Goal: Use online tool/utility: Utilize a website feature to perform a specific function

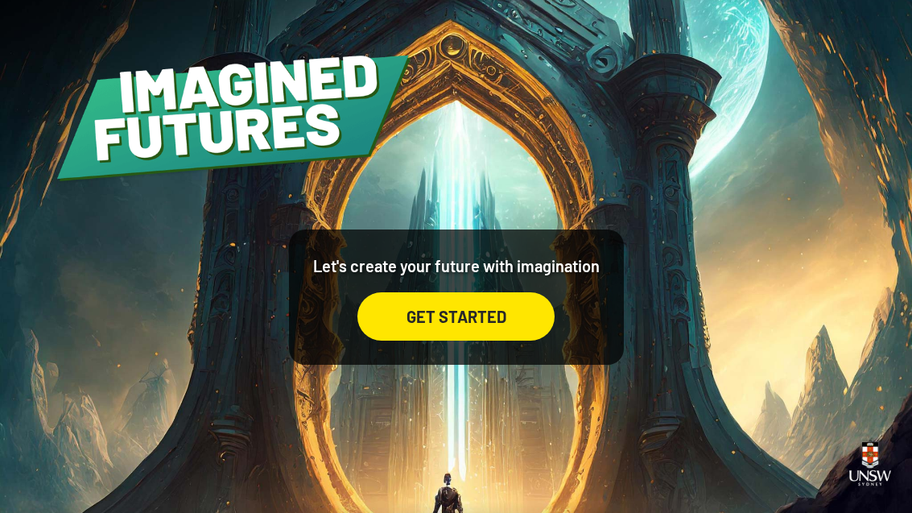
click at [475, 341] on div "GET STARTED" at bounding box center [456, 316] width 197 height 48
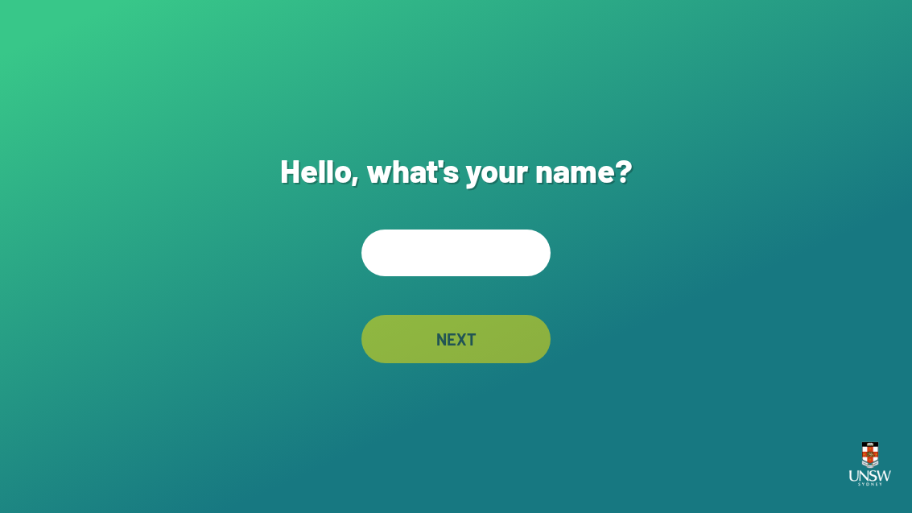
click at [511, 273] on input "text" at bounding box center [456, 252] width 189 height 47
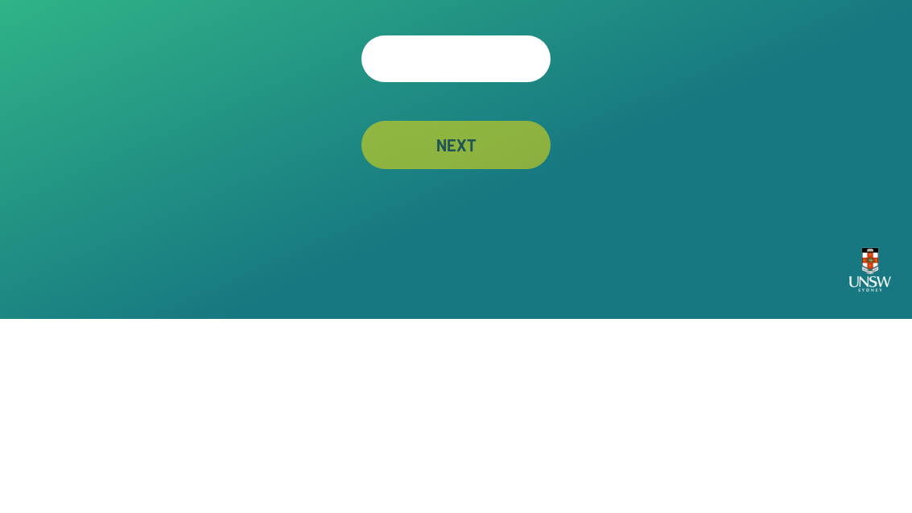
type input "*"
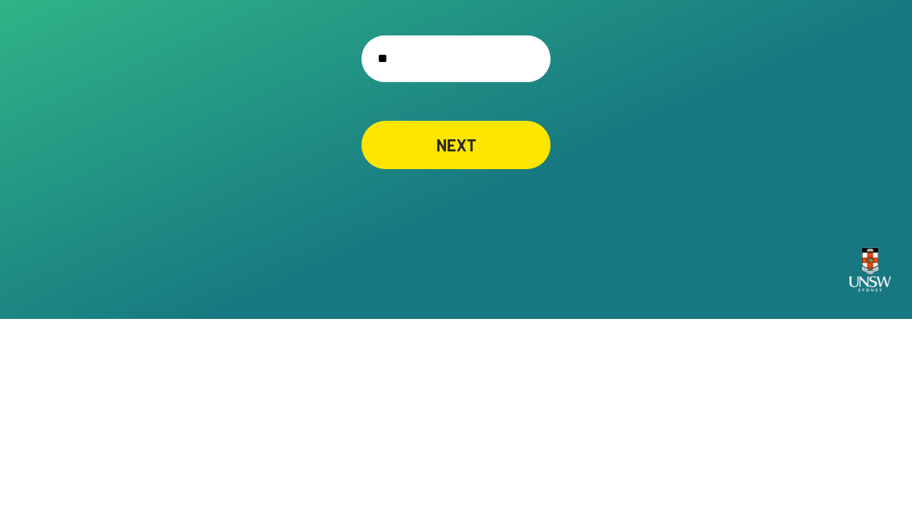
type input "*"
type input "******"
click at [503, 315] on div "NEXT" at bounding box center [456, 339] width 188 height 48
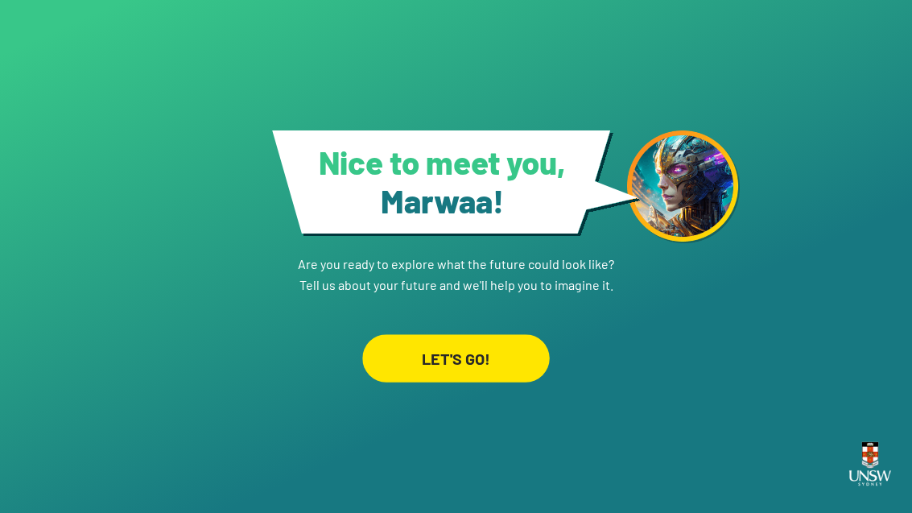
click at [498, 354] on div "LET'S GO!" at bounding box center [456, 358] width 188 height 48
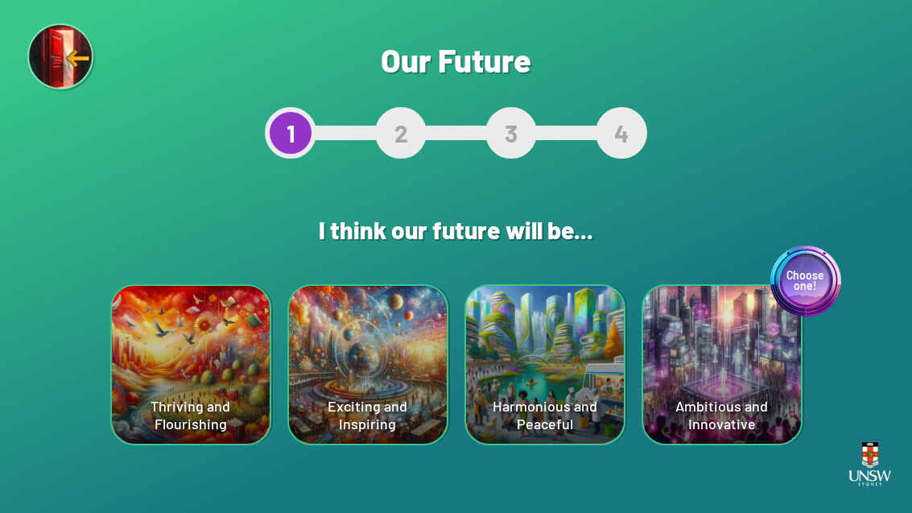
click at [737, 401] on div "Choose one! Ambitious and Innovative" at bounding box center [722, 365] width 158 height 158
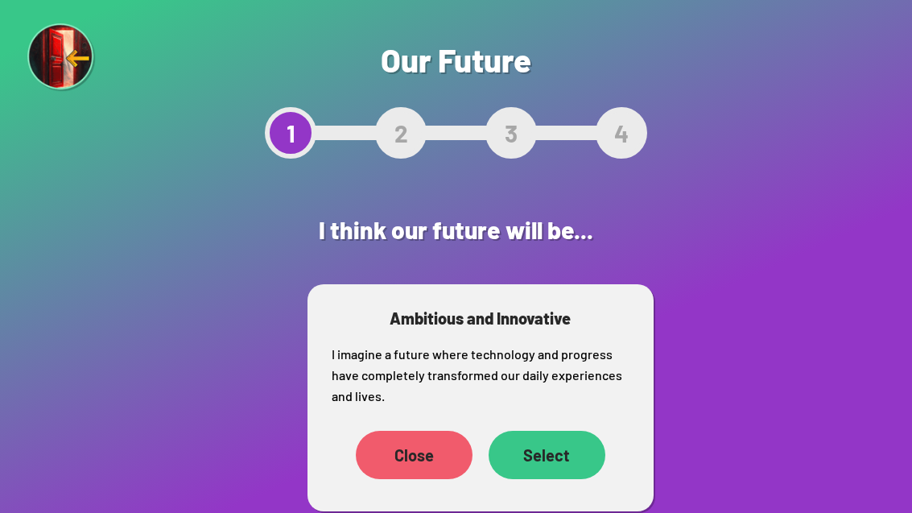
click at [437, 452] on div "Close" at bounding box center [414, 455] width 117 height 48
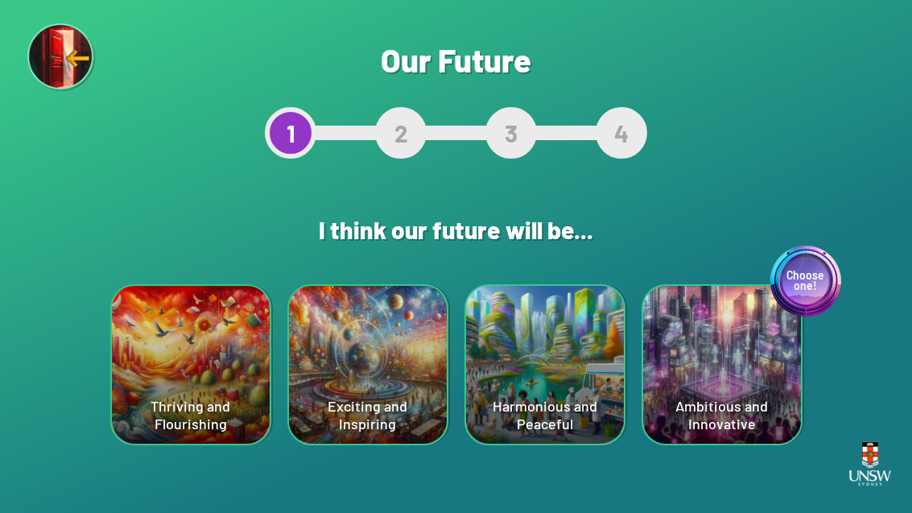
click at [673, 353] on div "Choose one! Ambitious and Innovative" at bounding box center [722, 365] width 158 height 158
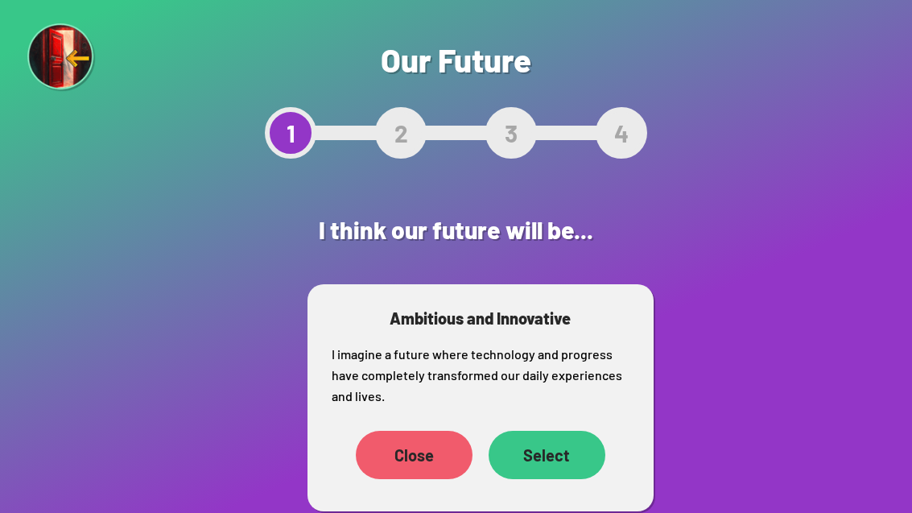
click at [562, 460] on div "Select" at bounding box center [547, 455] width 117 height 48
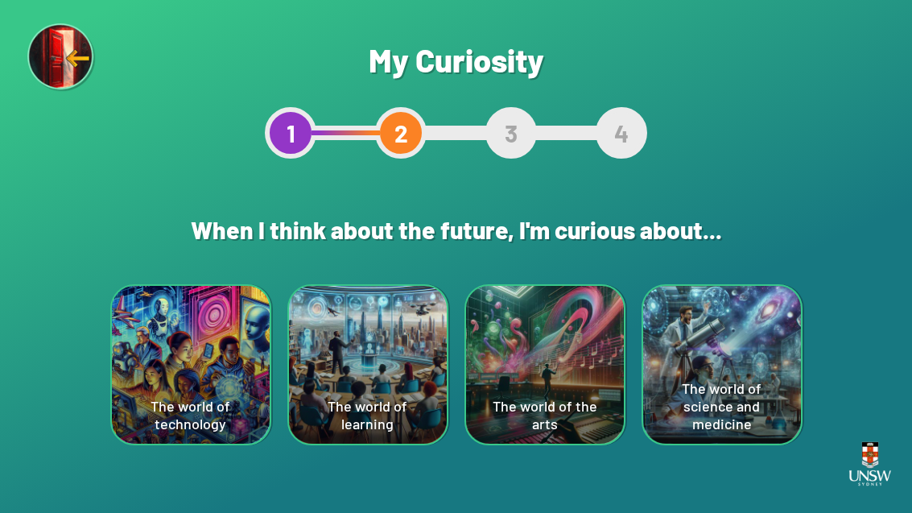
scroll to position [51, 0]
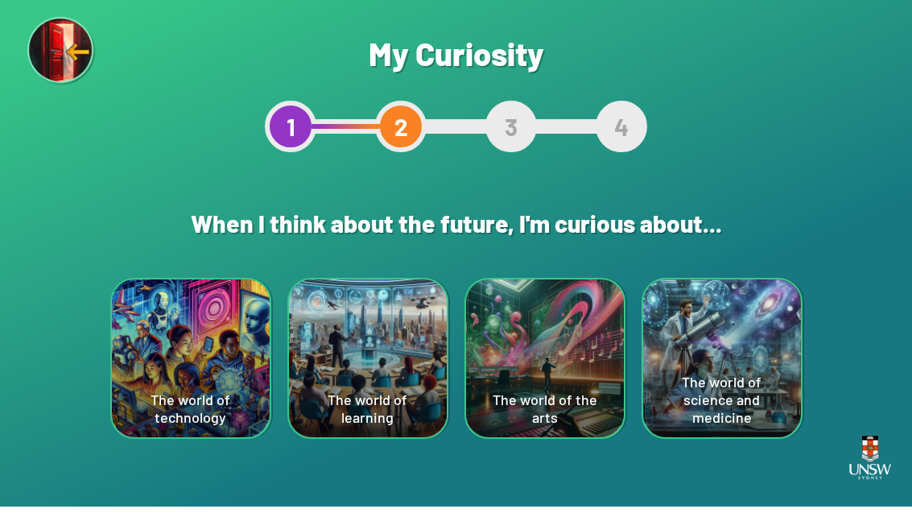
click at [217, 325] on div "The world of technology" at bounding box center [191, 365] width 158 height 158
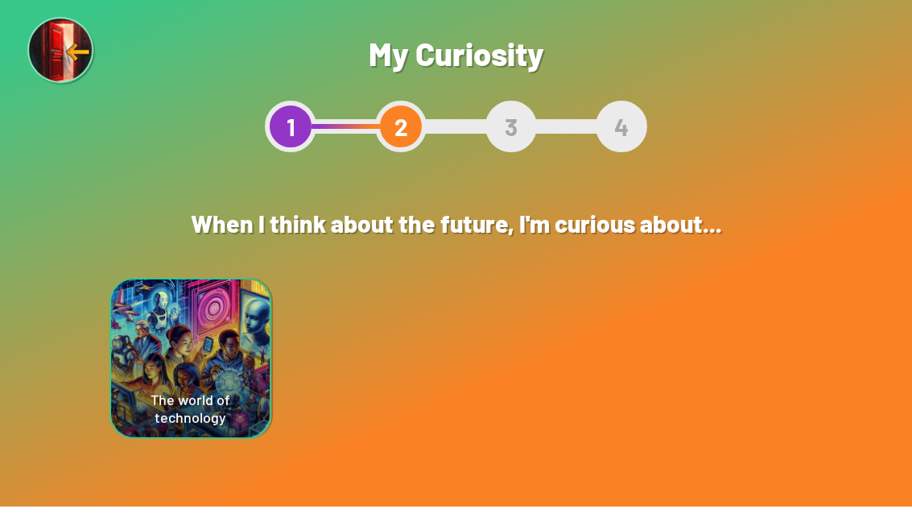
scroll to position [52, 0]
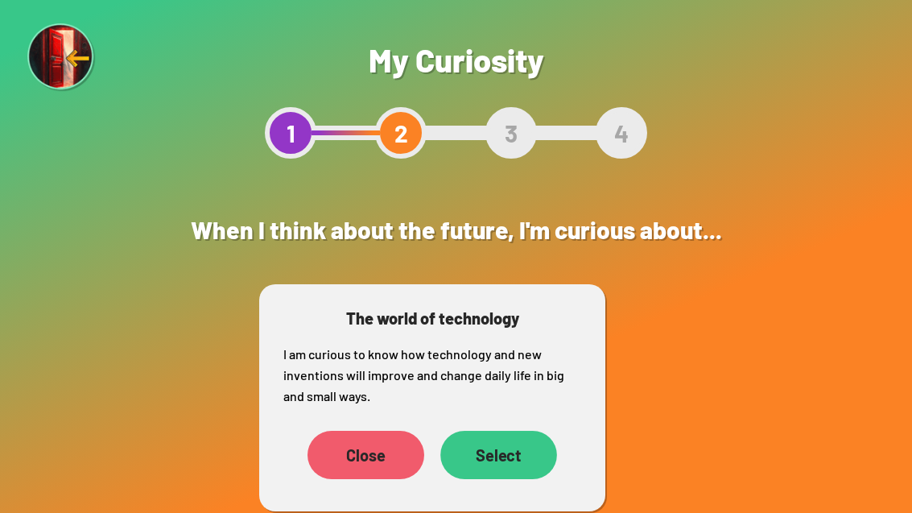
click at [526, 431] on div "Select" at bounding box center [498, 455] width 117 height 48
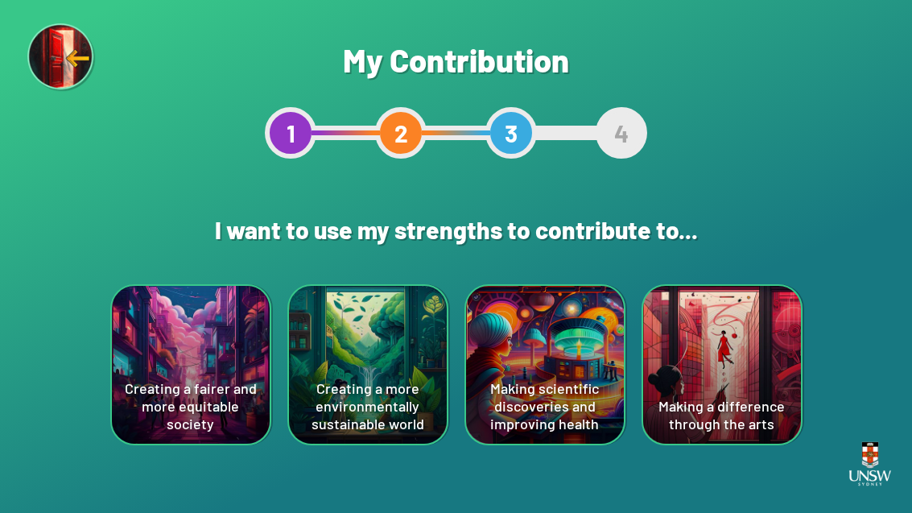
click at [200, 346] on div "Creating a fairer and more equitable society" at bounding box center [191, 365] width 158 height 158
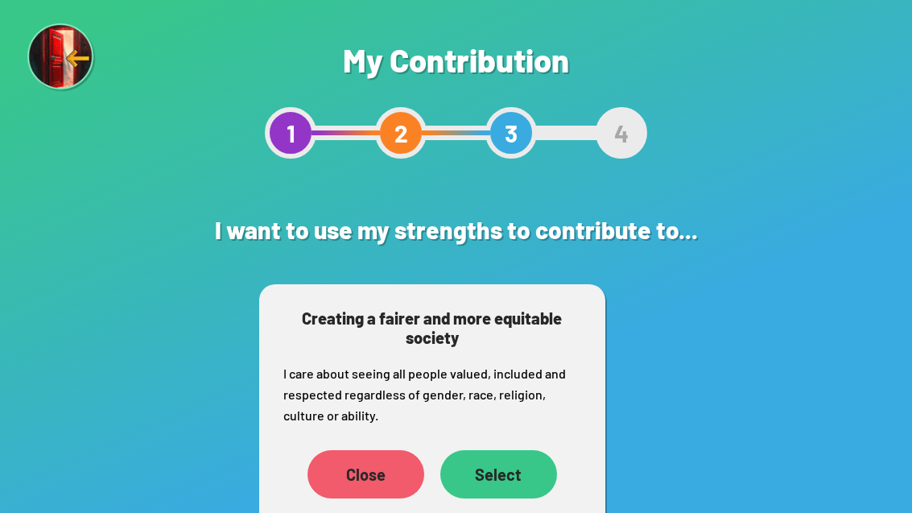
click at [511, 477] on div "Select" at bounding box center [498, 474] width 117 height 48
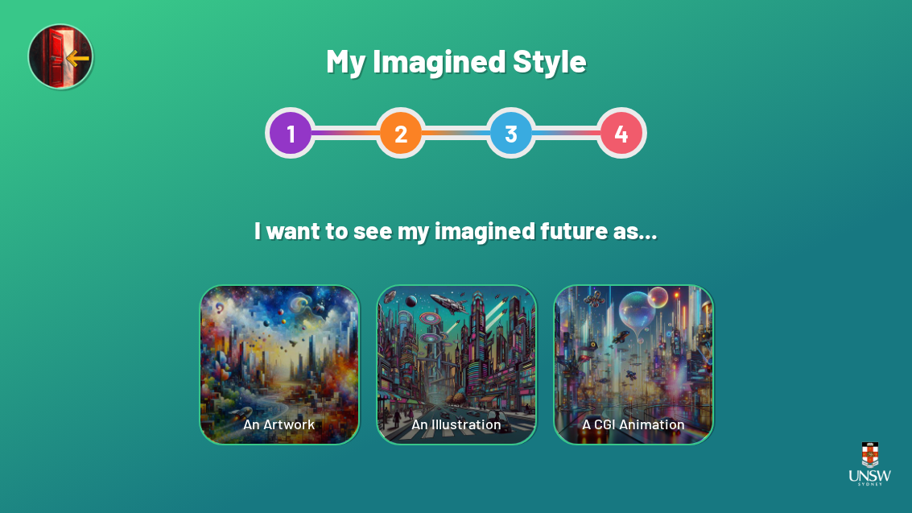
click at [659, 390] on div "A CGI Animation" at bounding box center [634, 365] width 158 height 158
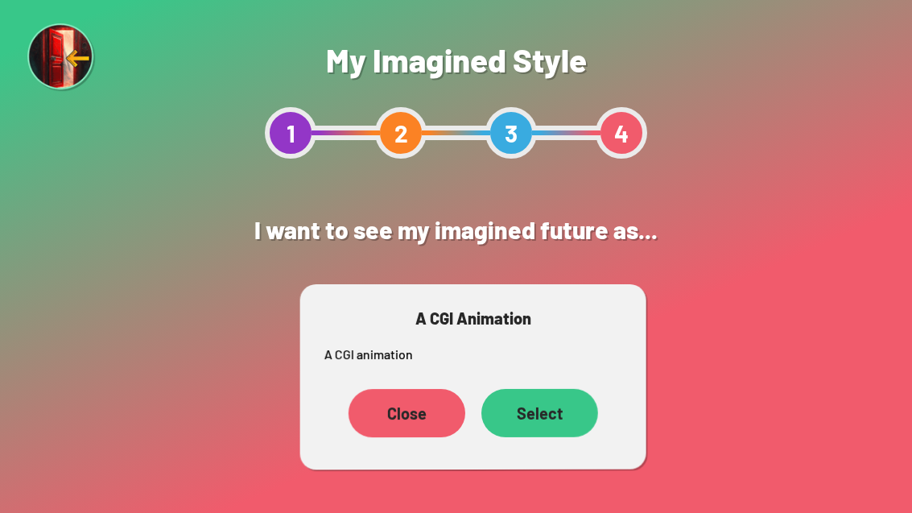
click at [570, 422] on div "Select" at bounding box center [540, 413] width 117 height 48
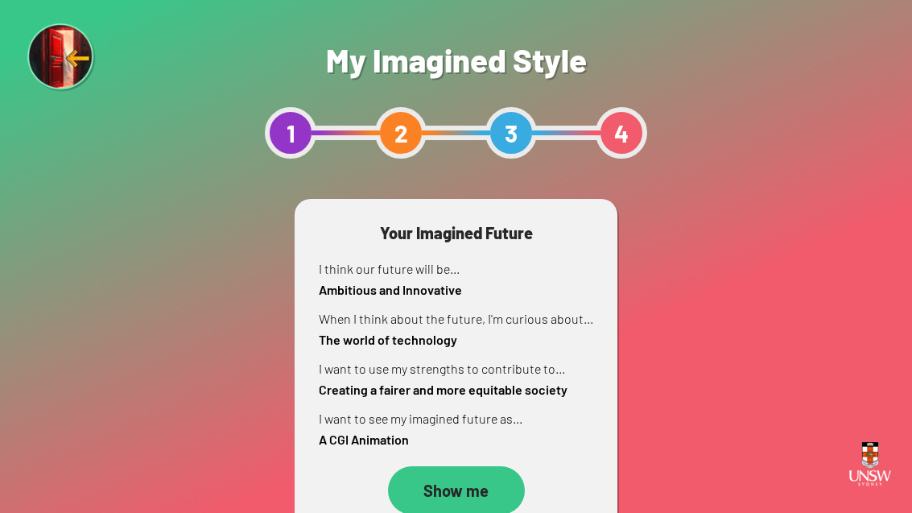
click at [488, 497] on div "Show me" at bounding box center [456, 490] width 137 height 48
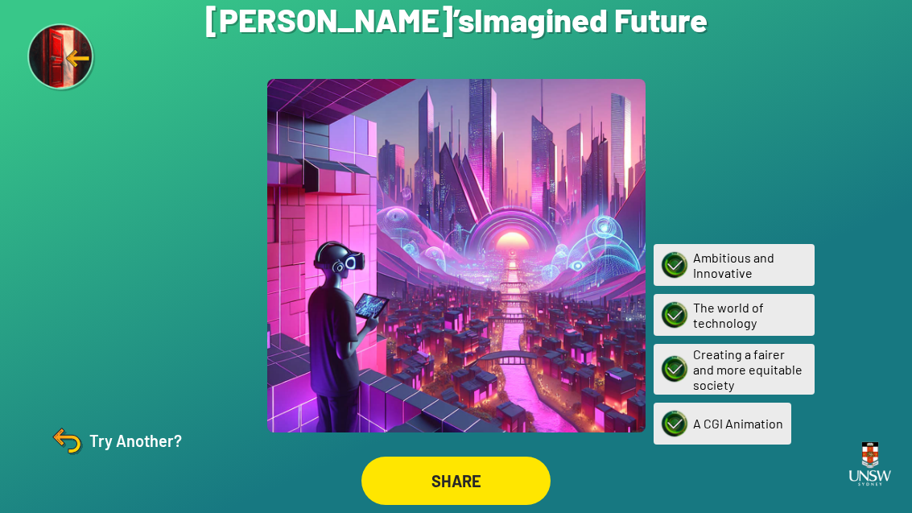
scroll to position [52, 0]
click at [456, 462] on div "SHARE" at bounding box center [456, 481] width 189 height 48
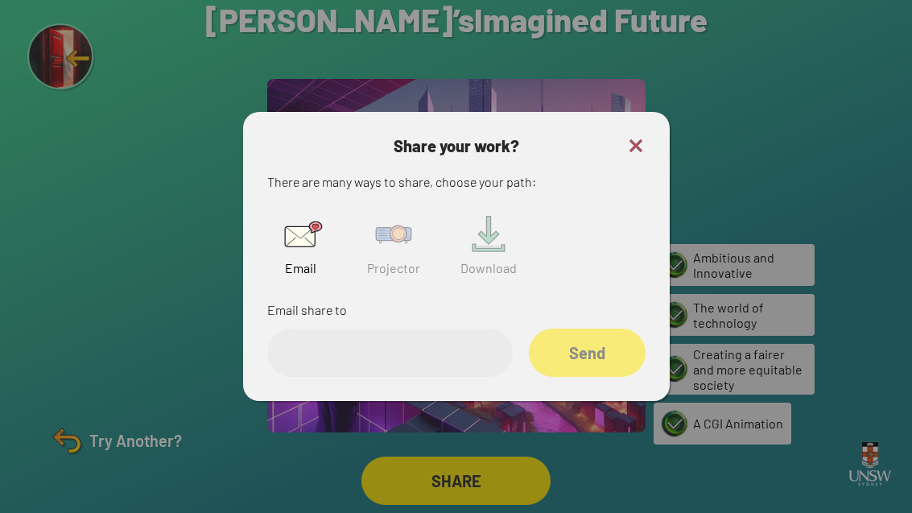
click at [334, 331] on input "email" at bounding box center [390, 353] width 246 height 48
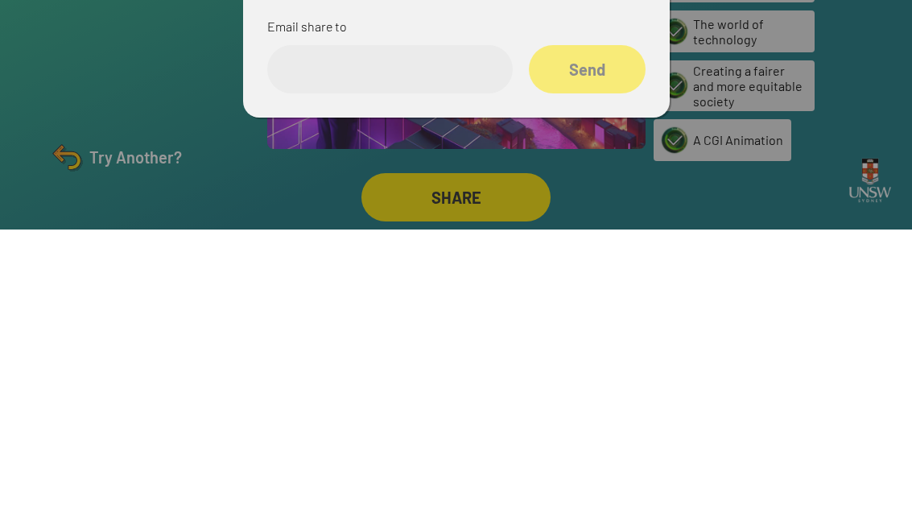
click at [779, 47] on div at bounding box center [456, 256] width 912 height 513
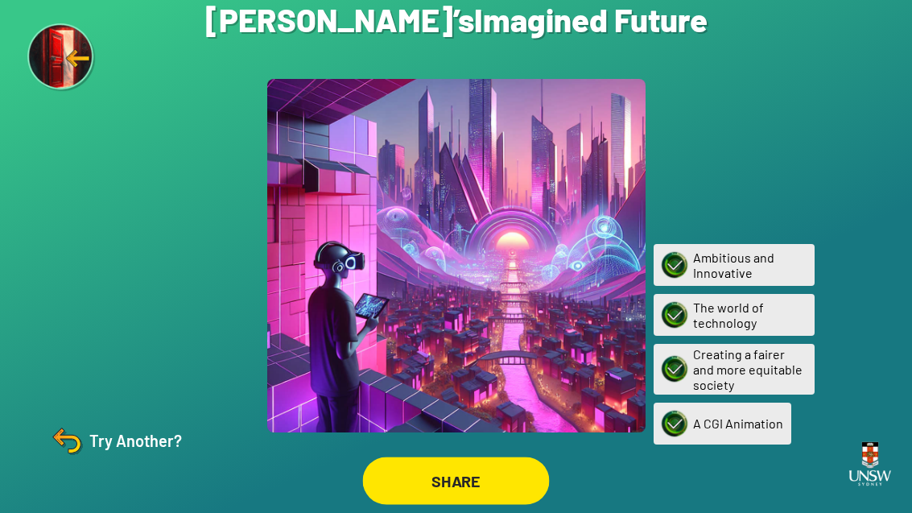
click at [509, 457] on div "SHARE" at bounding box center [456, 481] width 187 height 48
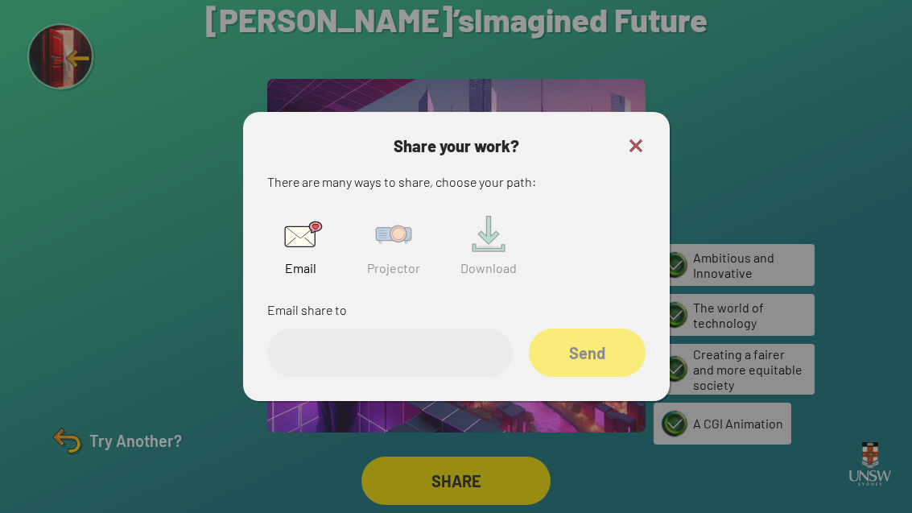
click at [391, 219] on img at bounding box center [394, 235] width 52 height 52
click at [454, 329] on input "text" at bounding box center [390, 353] width 246 height 48
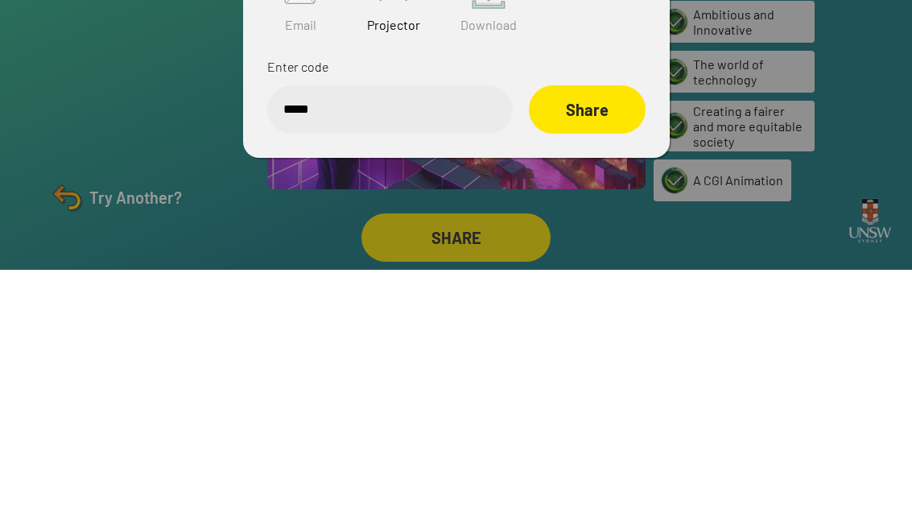
type input "******"
click at [588, 329] on div "Share" at bounding box center [587, 353] width 117 height 48
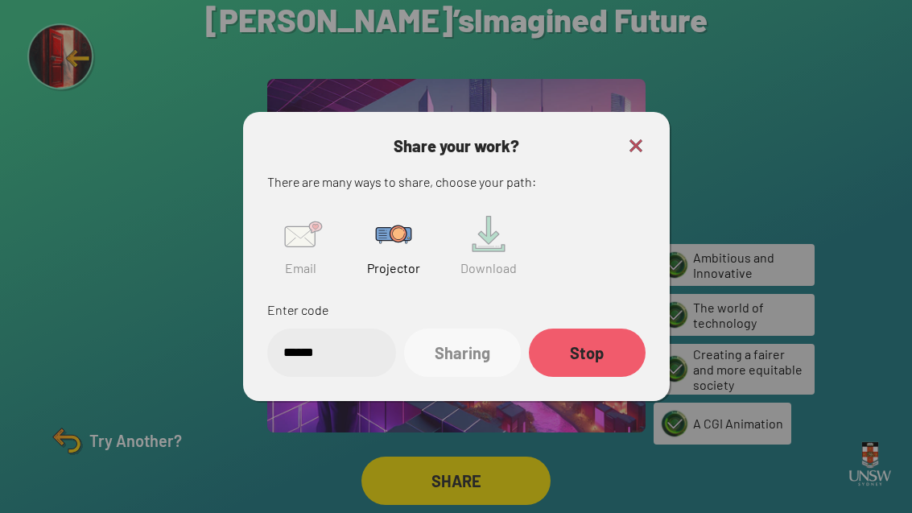
click at [0, 380] on div at bounding box center [456, 256] width 912 height 513
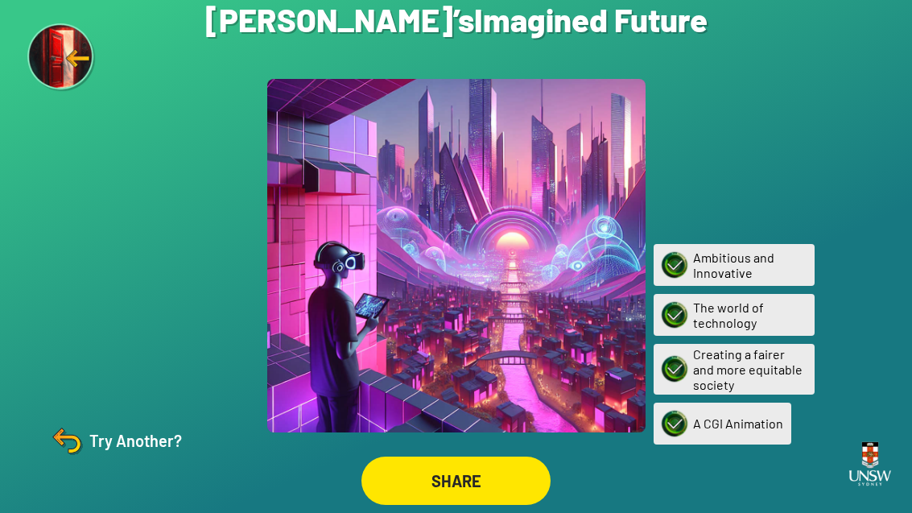
click at [118, 456] on div "Try Another?" at bounding box center [115, 440] width 134 height 39
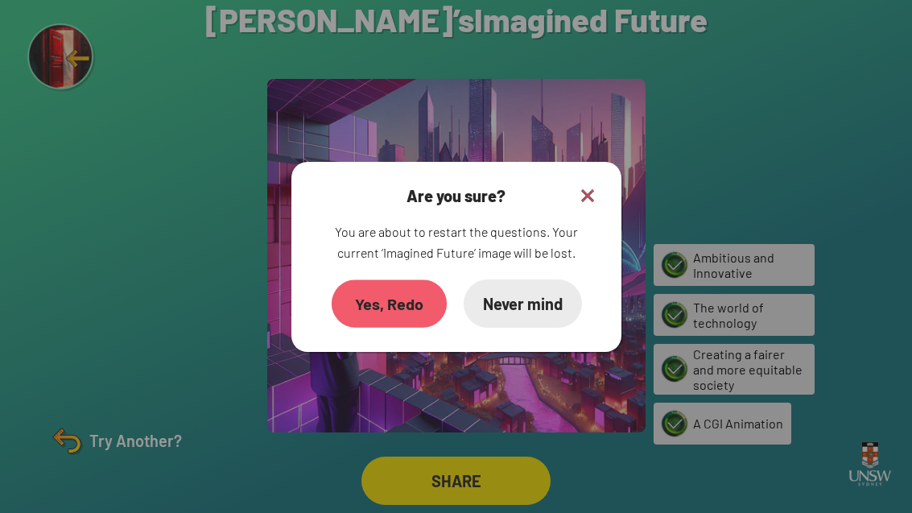
click at [399, 279] on div "Yes, Redo" at bounding box center [388, 303] width 115 height 48
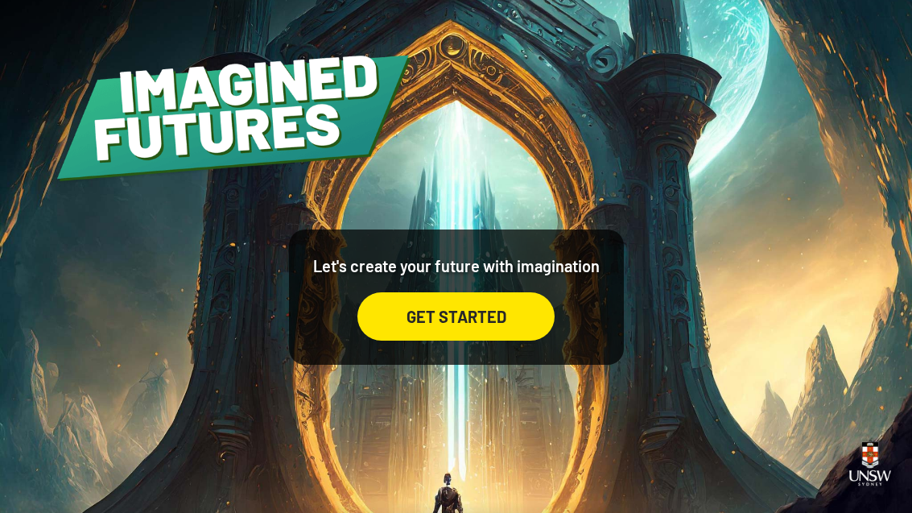
click at [477, 341] on div "GET STARTED" at bounding box center [456, 316] width 197 height 48
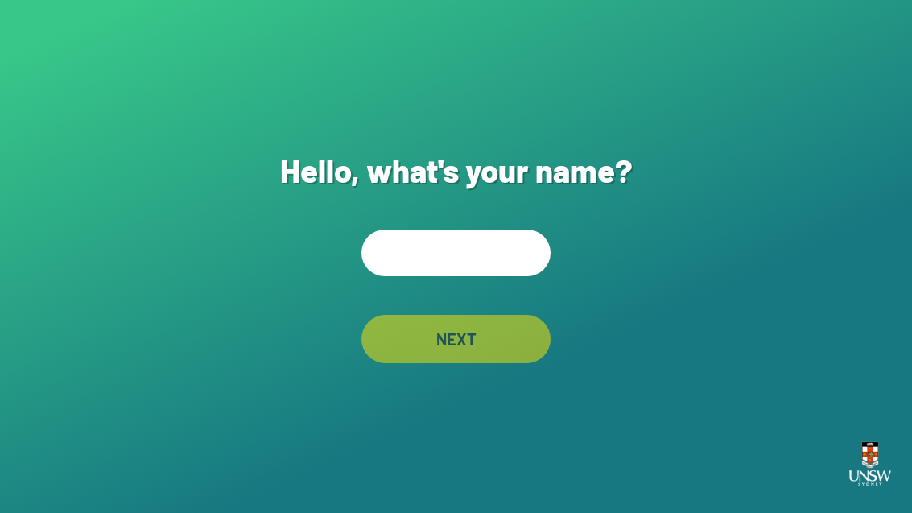
click at [488, 263] on input "text" at bounding box center [456, 252] width 189 height 47
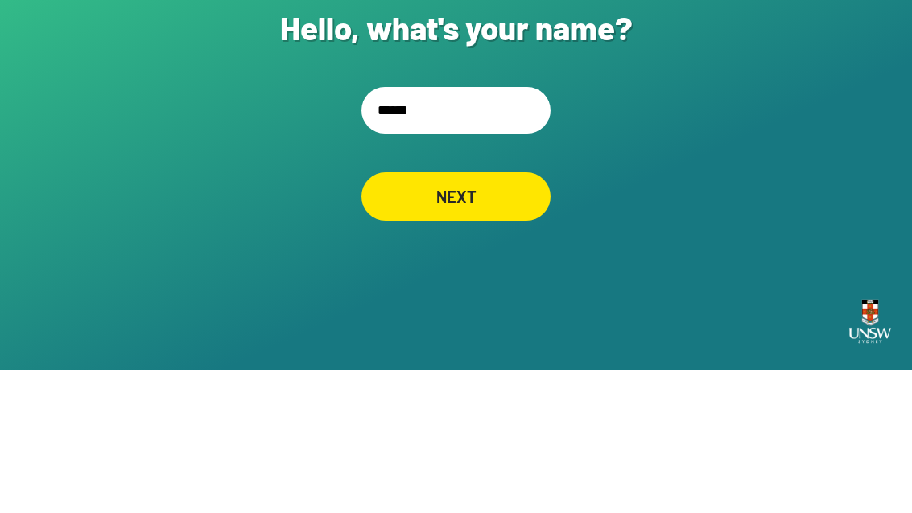
type input "*******"
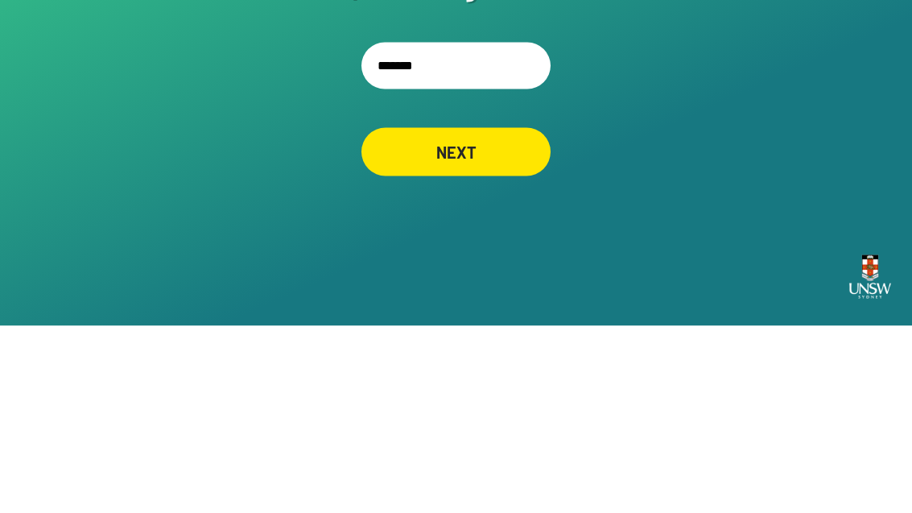
click at [492, 315] on div "NEXT" at bounding box center [456, 339] width 189 height 48
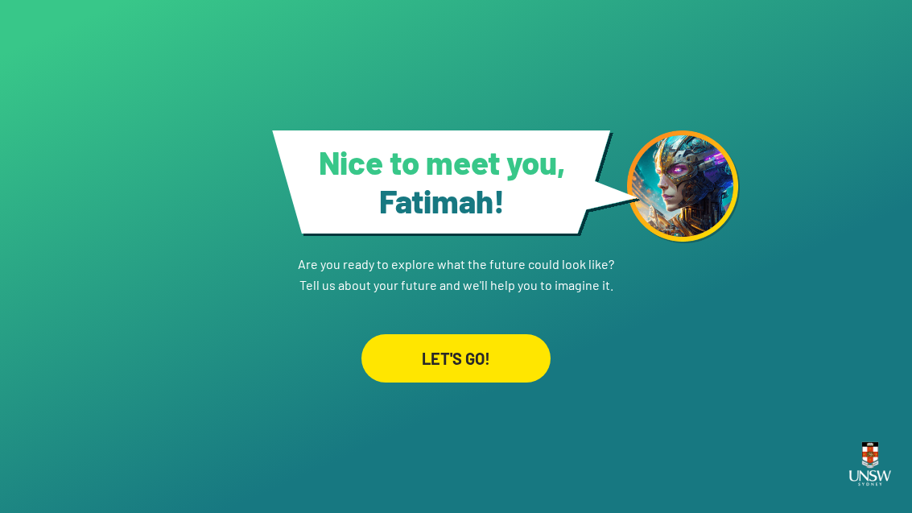
click at [479, 341] on div "LET'S GO!" at bounding box center [456, 358] width 189 height 48
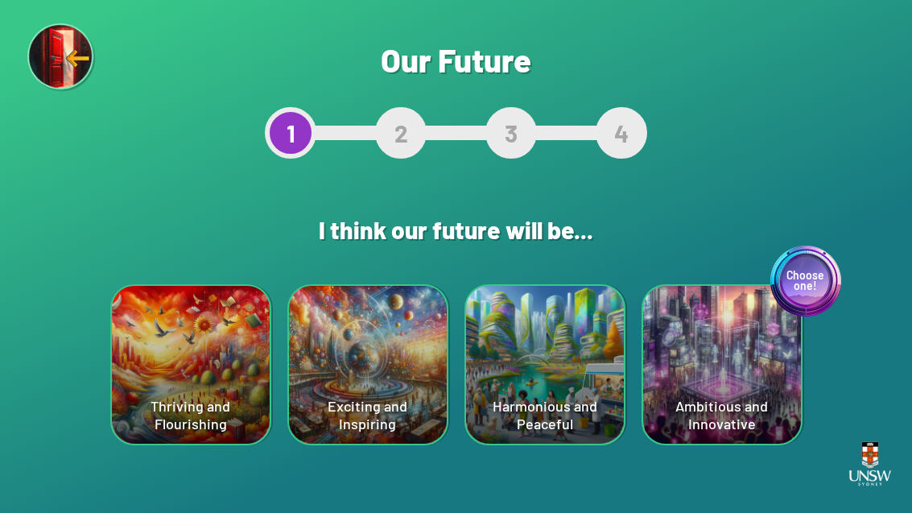
click at [186, 373] on div "Thriving and Flourishing" at bounding box center [191, 365] width 158 height 158
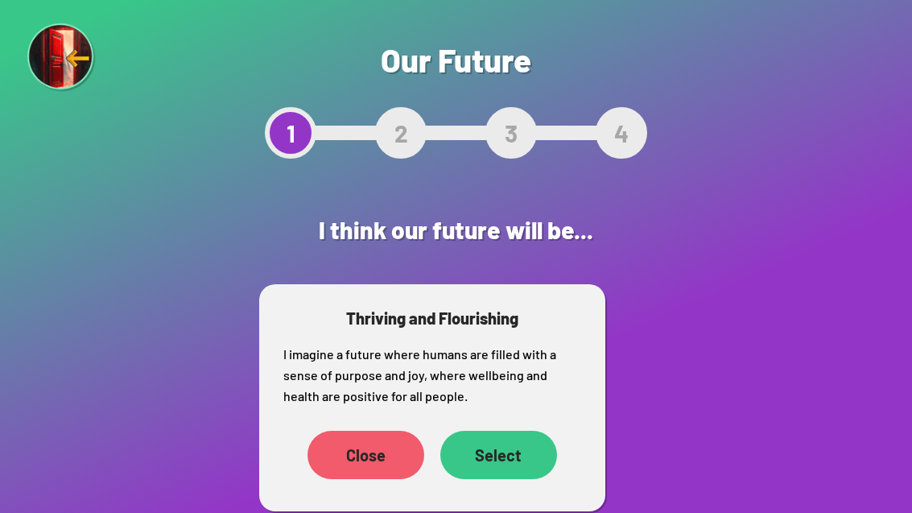
click at [507, 446] on div "Select" at bounding box center [498, 455] width 117 height 48
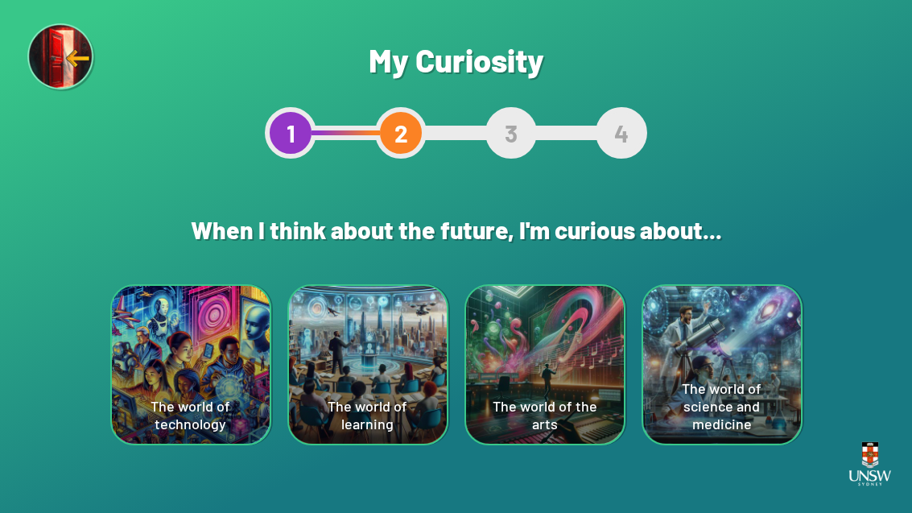
click at [169, 403] on div "The world of technology" at bounding box center [191, 365] width 158 height 158
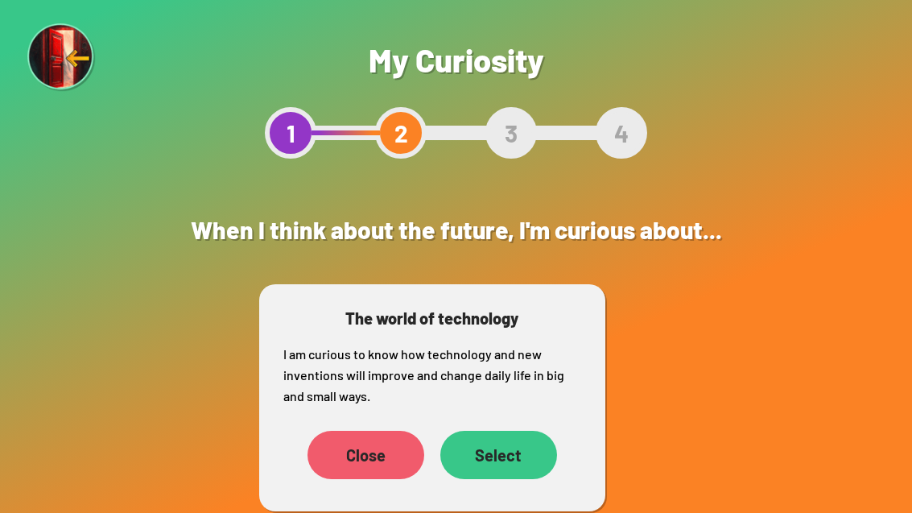
click at [495, 456] on div "Select" at bounding box center [498, 455] width 117 height 48
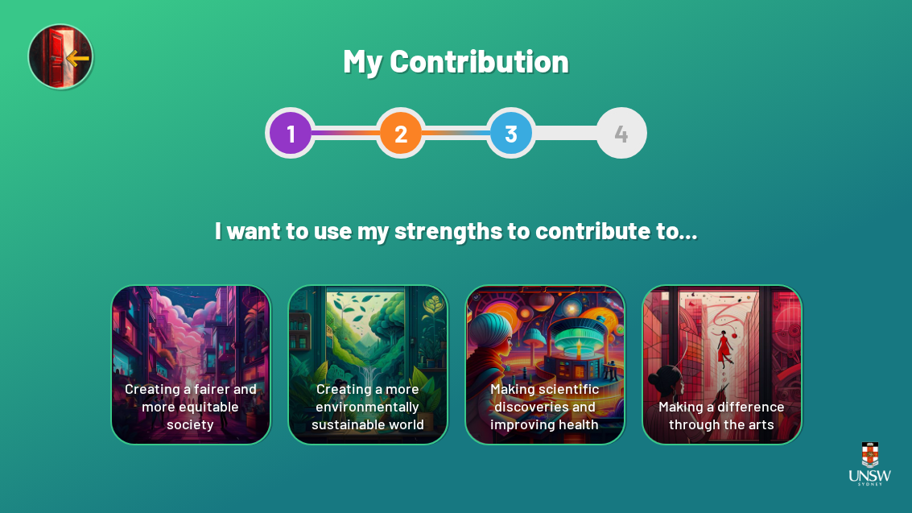
click at [595, 349] on div "Making scientific discoveries and improving health" at bounding box center [545, 365] width 158 height 158
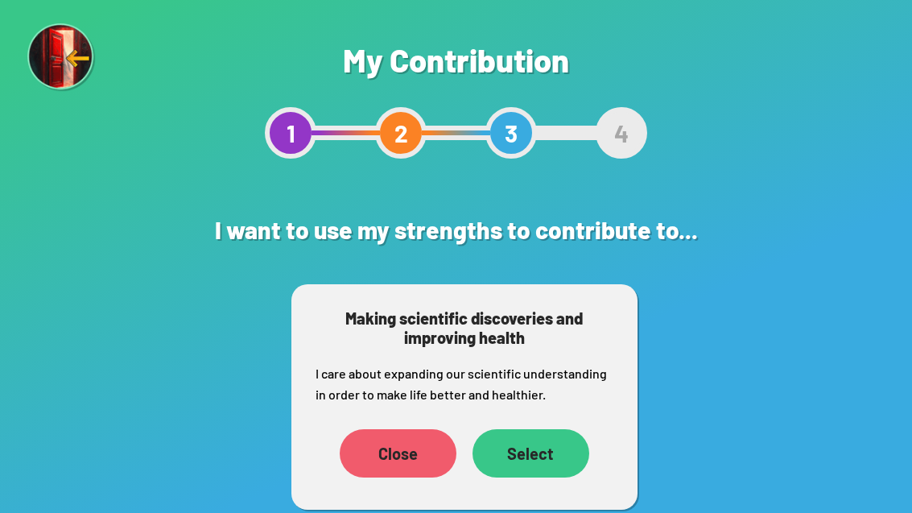
click at [546, 450] on div "Select" at bounding box center [531, 453] width 117 height 48
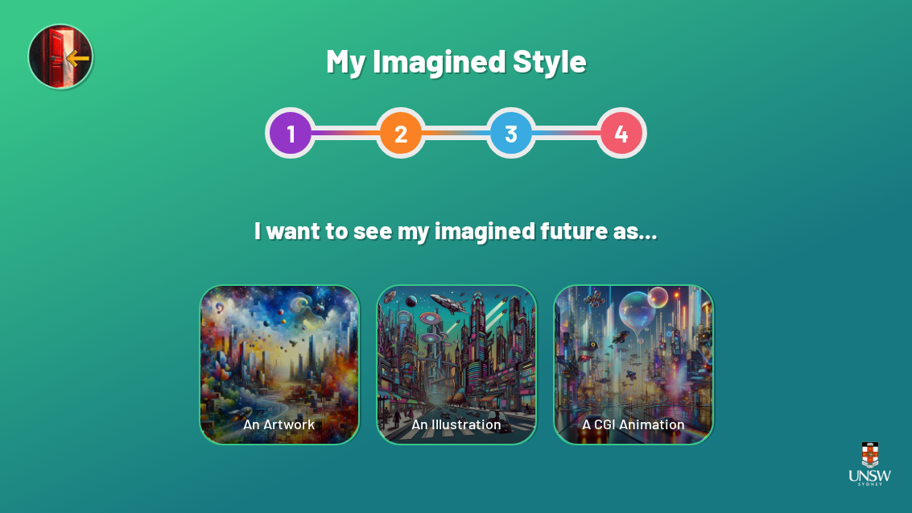
click at [279, 380] on div "An Artwork" at bounding box center [280, 365] width 158 height 158
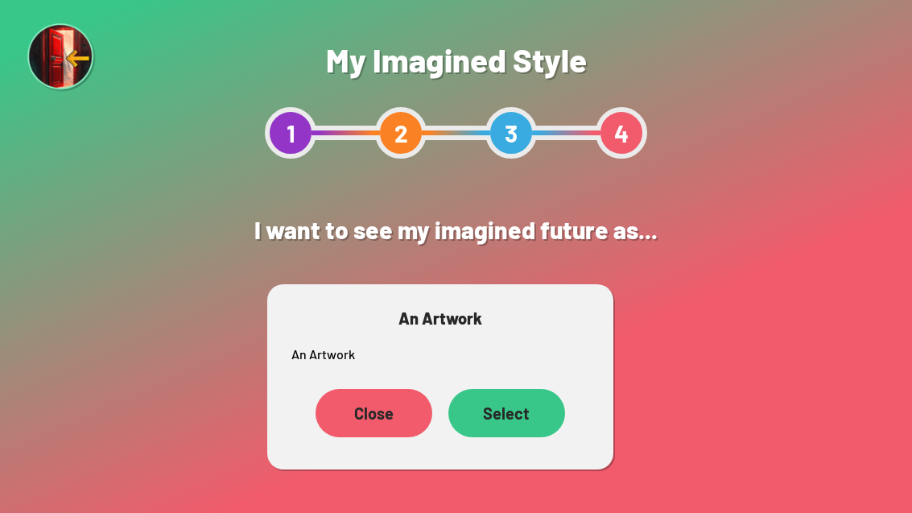
click at [512, 406] on div "Select" at bounding box center [507, 413] width 117 height 48
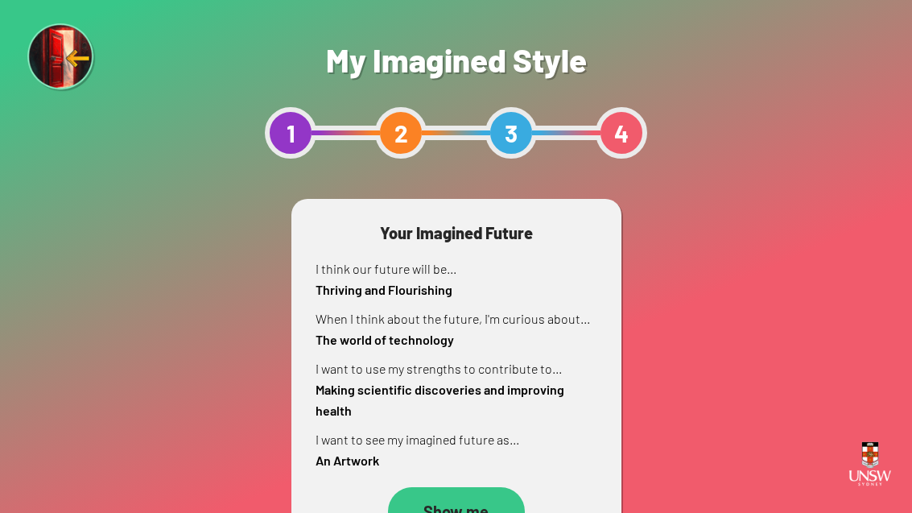
click at [480, 490] on div "Show me" at bounding box center [456, 511] width 137 height 48
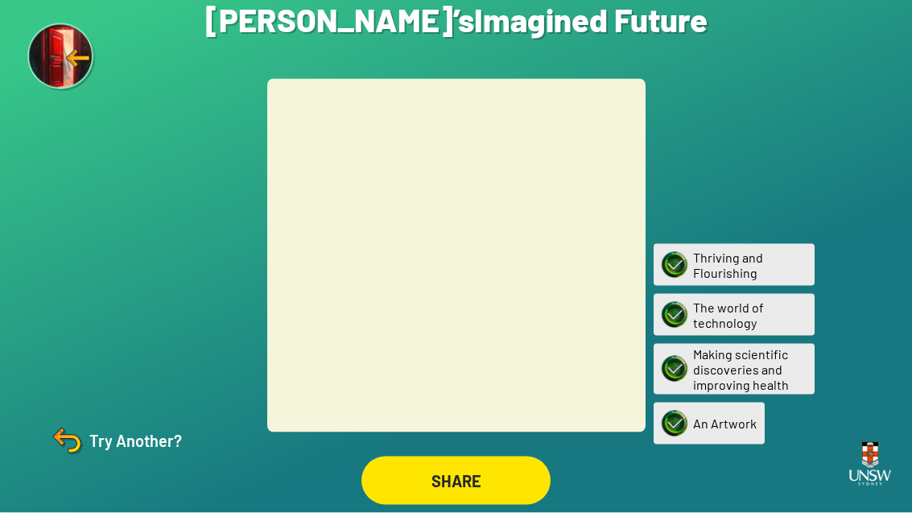
scroll to position [52, 0]
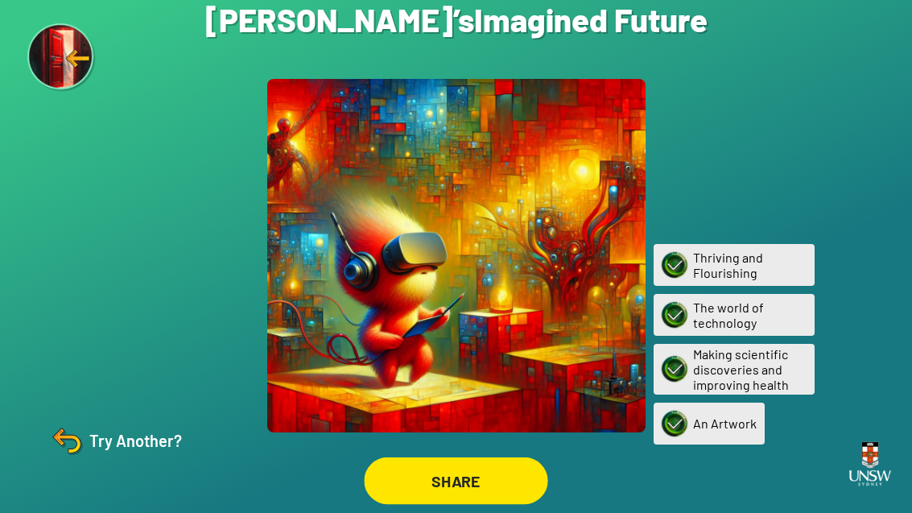
click at [485, 478] on div "SHARE" at bounding box center [456, 480] width 184 height 47
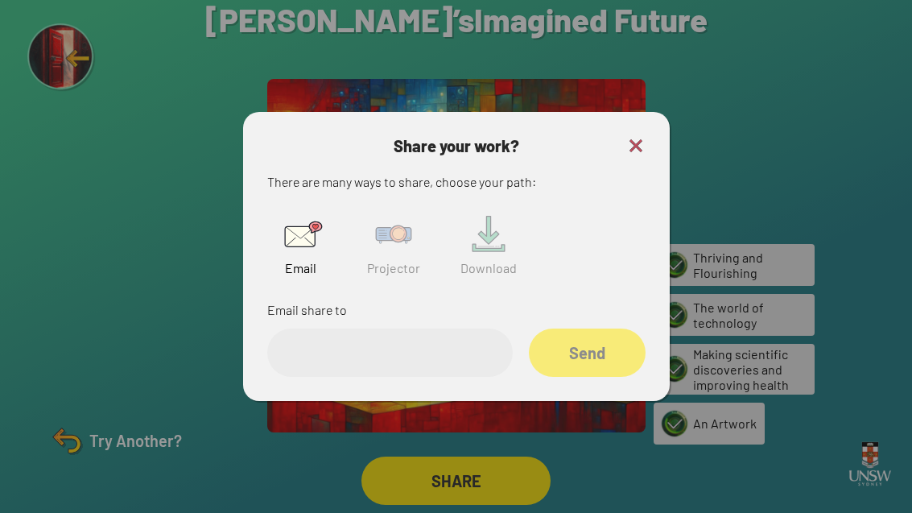
click at [399, 209] on img at bounding box center [394, 235] width 52 height 52
click at [363, 329] on input "text" at bounding box center [390, 353] width 246 height 48
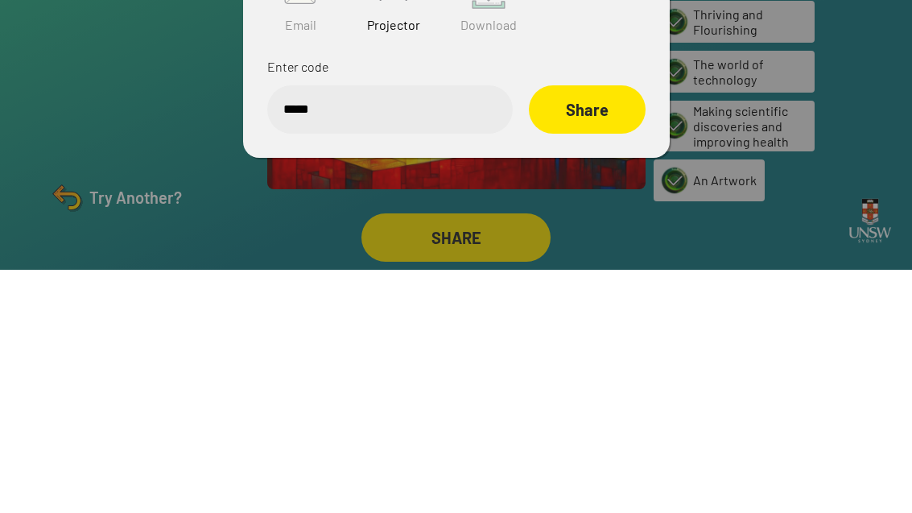
type input "******"
click at [588, 329] on div "Share" at bounding box center [587, 353] width 116 height 48
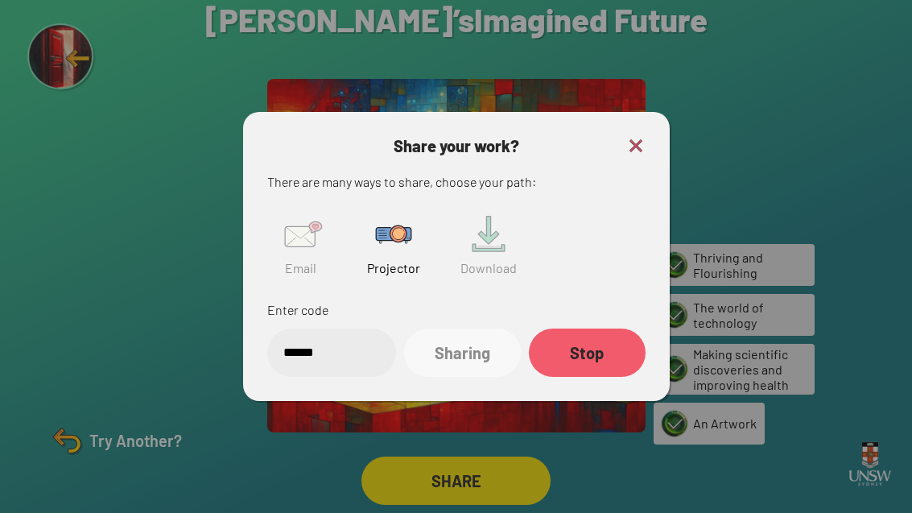
click at [637, 136] on img at bounding box center [635, 145] width 19 height 19
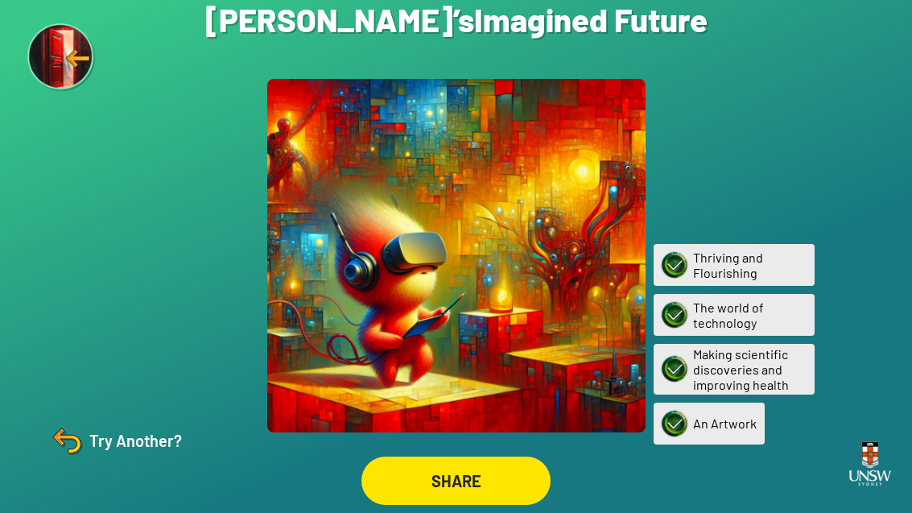
click at [98, 433] on div "Try Another?" at bounding box center [115, 440] width 134 height 39
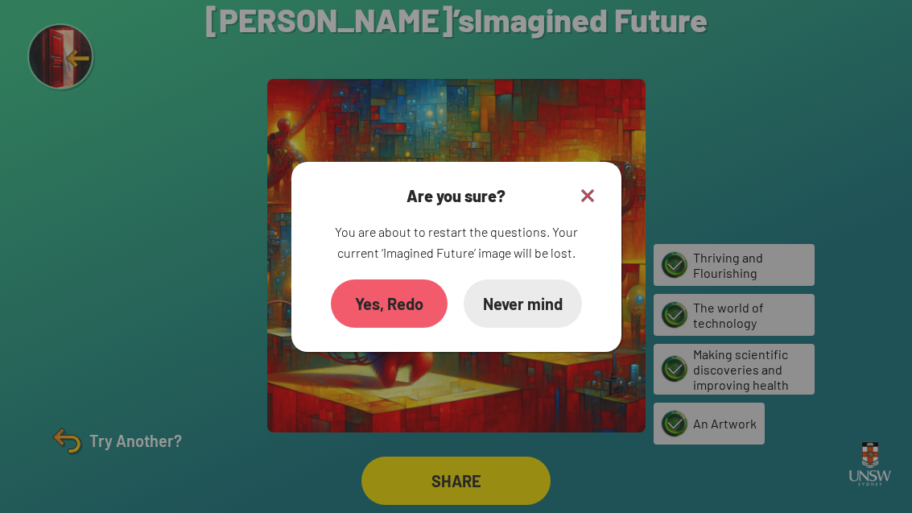
click at [382, 287] on div "Yes, Redo" at bounding box center [389, 303] width 117 height 48
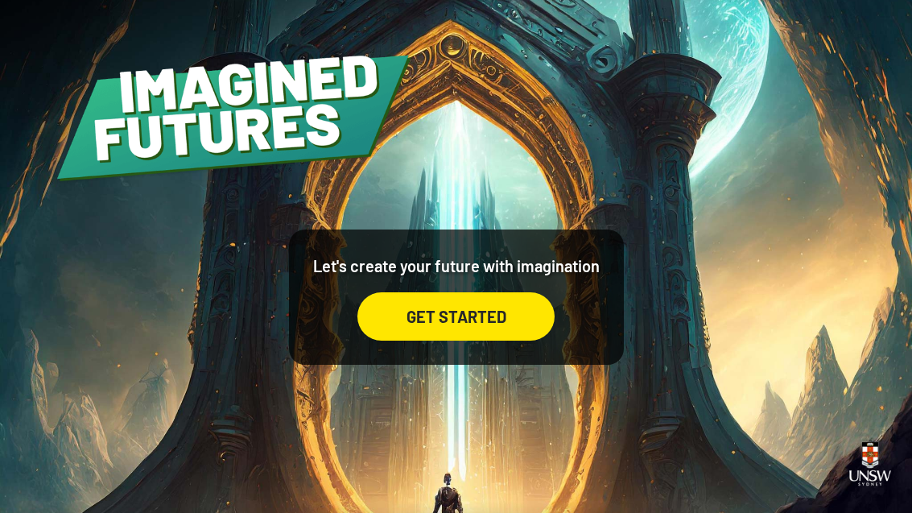
click at [496, 333] on div "GET STARTED" at bounding box center [456, 316] width 197 height 48
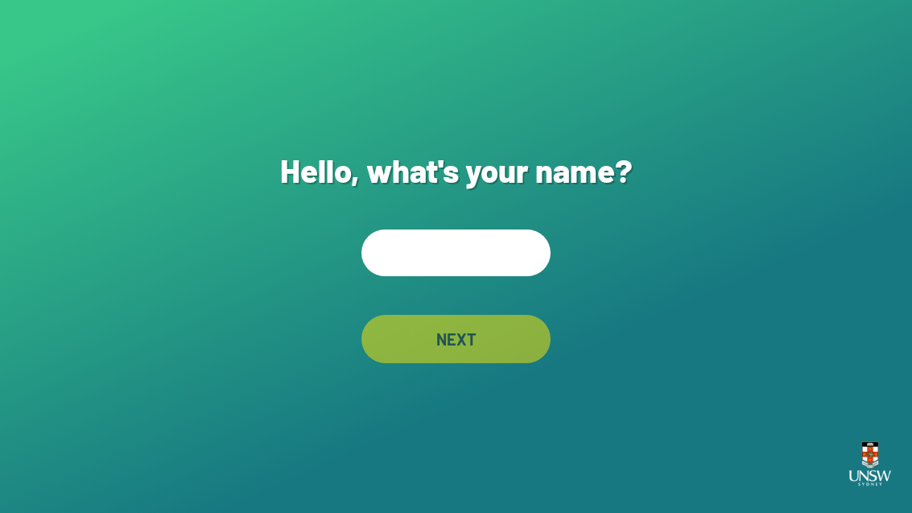
click at [473, 271] on input "text" at bounding box center [456, 252] width 189 height 47
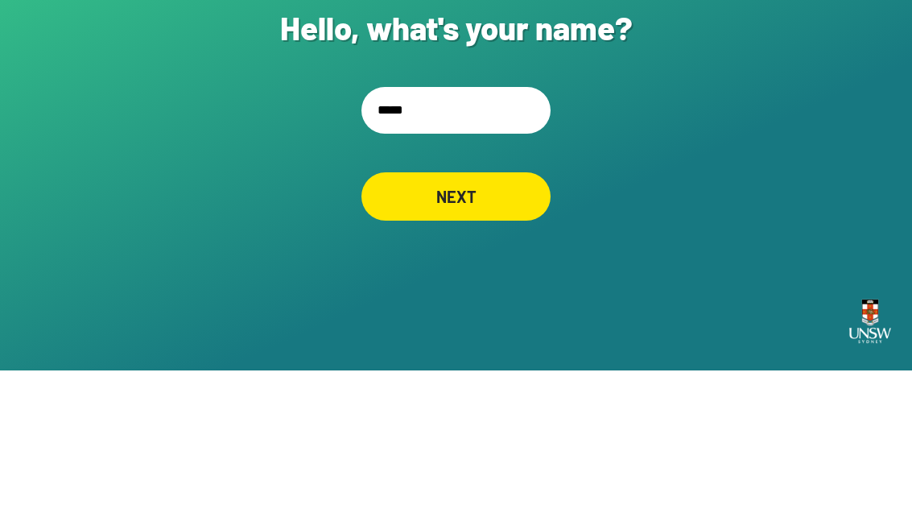
type input "******"
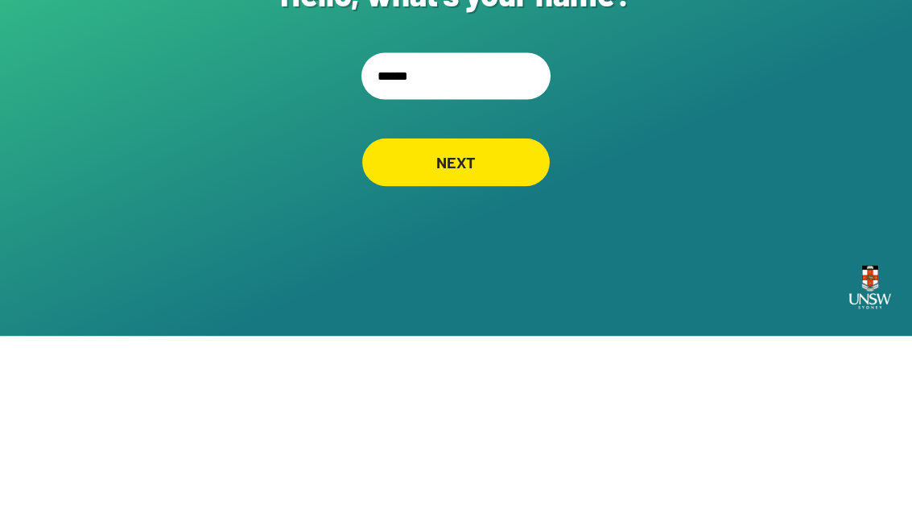
click at [474, 315] on div "NEXT" at bounding box center [456, 339] width 188 height 48
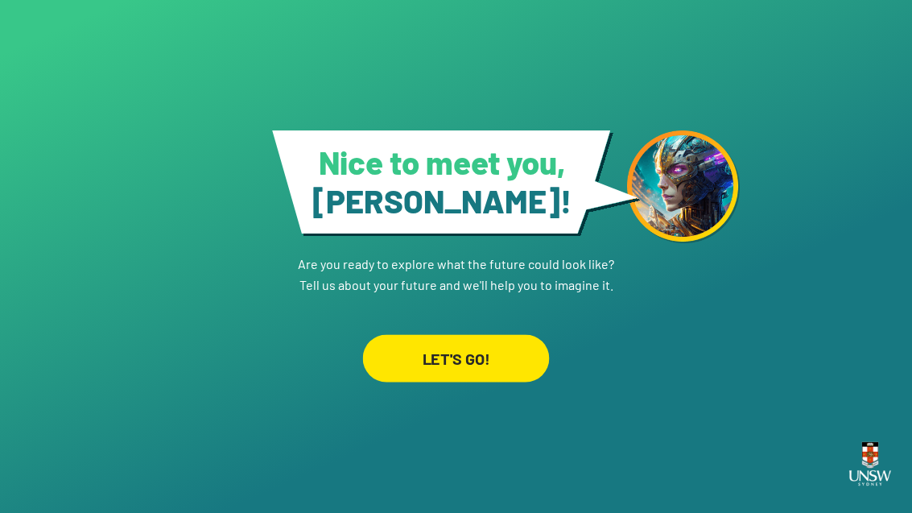
click at [480, 334] on div "LET'S GO!" at bounding box center [456, 358] width 187 height 48
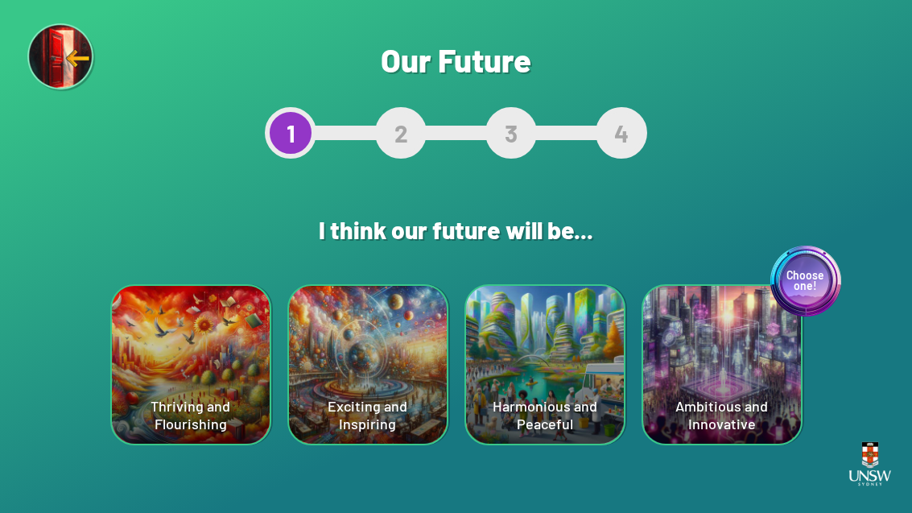
click at [400, 377] on div "Exciting and Inspiring" at bounding box center [368, 365] width 158 height 158
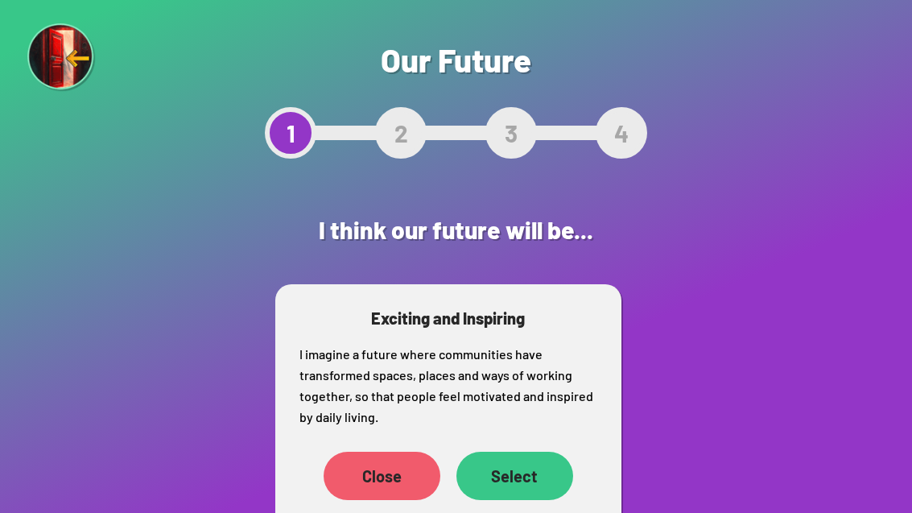
click at [515, 457] on div "Select" at bounding box center [515, 476] width 117 height 48
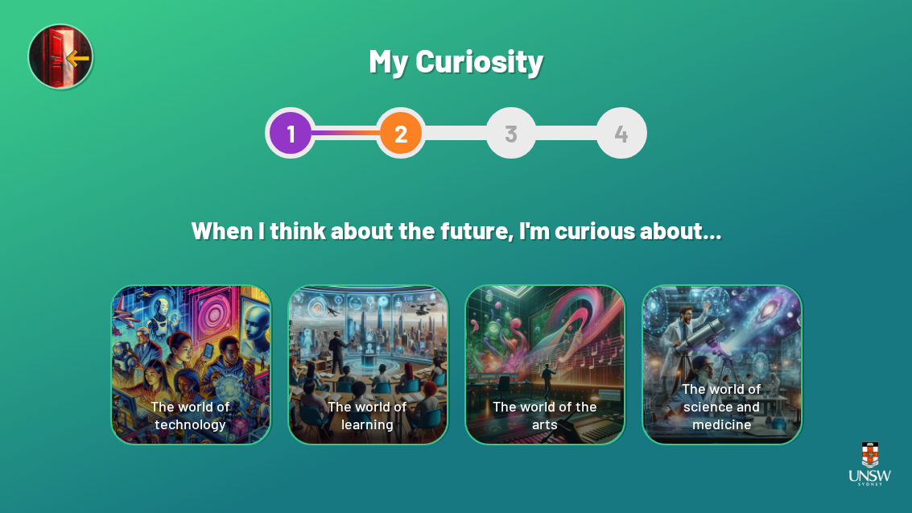
click at [570, 351] on div "The world of the arts" at bounding box center [545, 365] width 158 height 158
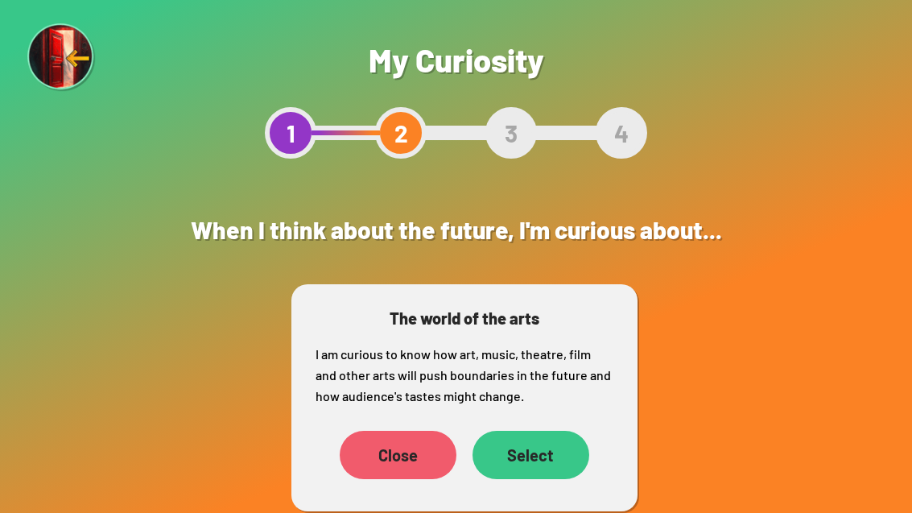
click at [548, 457] on div "Select" at bounding box center [531, 455] width 117 height 48
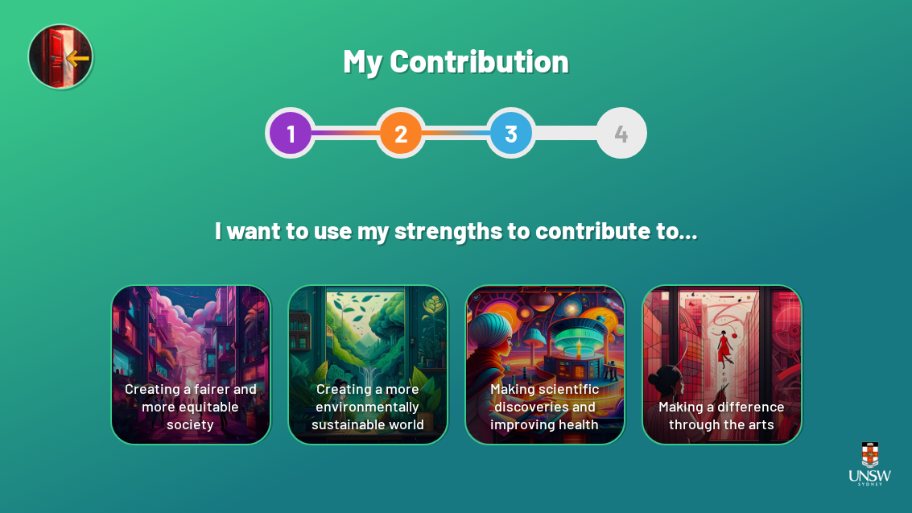
click at [209, 374] on div "Creating a fairer and more equitable society" at bounding box center [191, 365] width 158 height 158
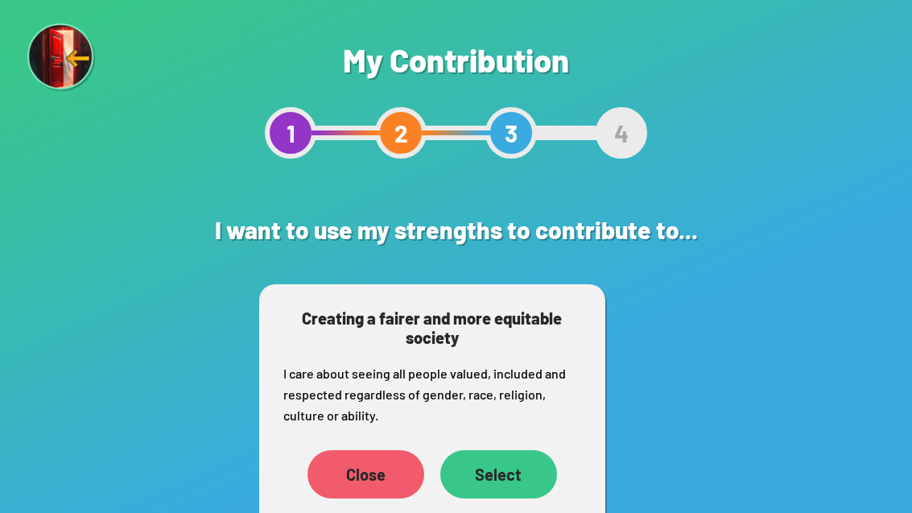
click at [526, 462] on div "Select" at bounding box center [498, 474] width 117 height 48
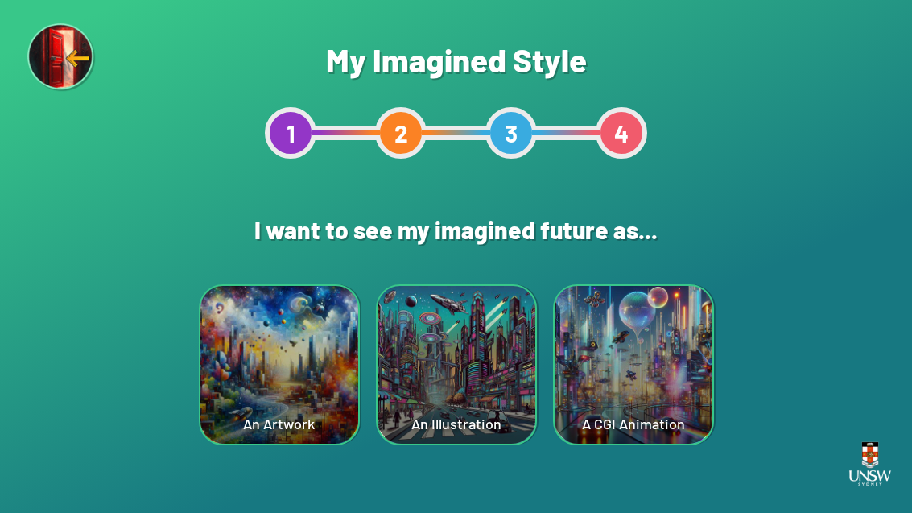
click at [644, 365] on div "A CGI Animation" at bounding box center [634, 365] width 158 height 158
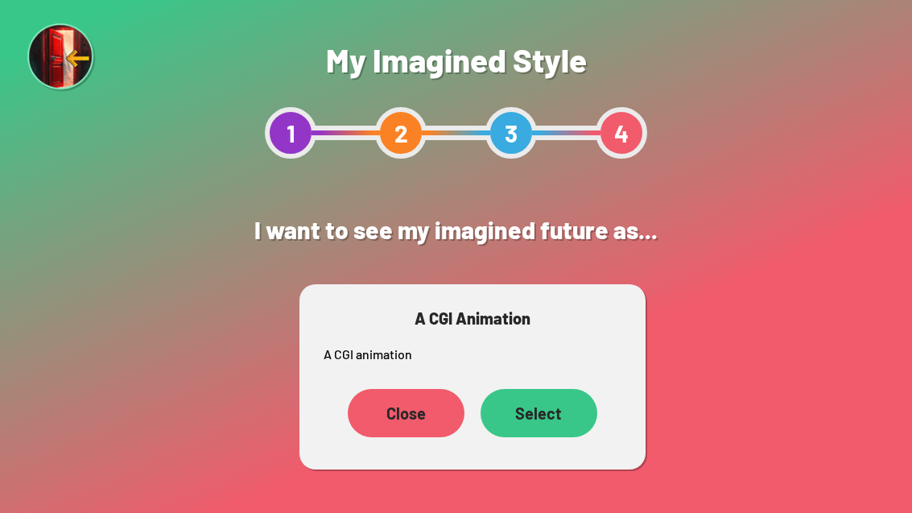
click at [531, 416] on div "Select" at bounding box center [539, 413] width 117 height 48
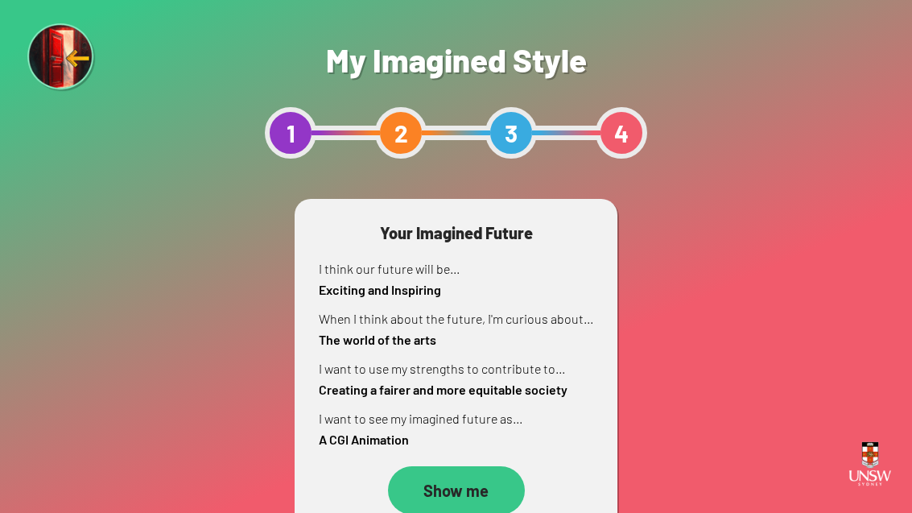
click at [469, 491] on div "Show me" at bounding box center [456, 490] width 137 height 48
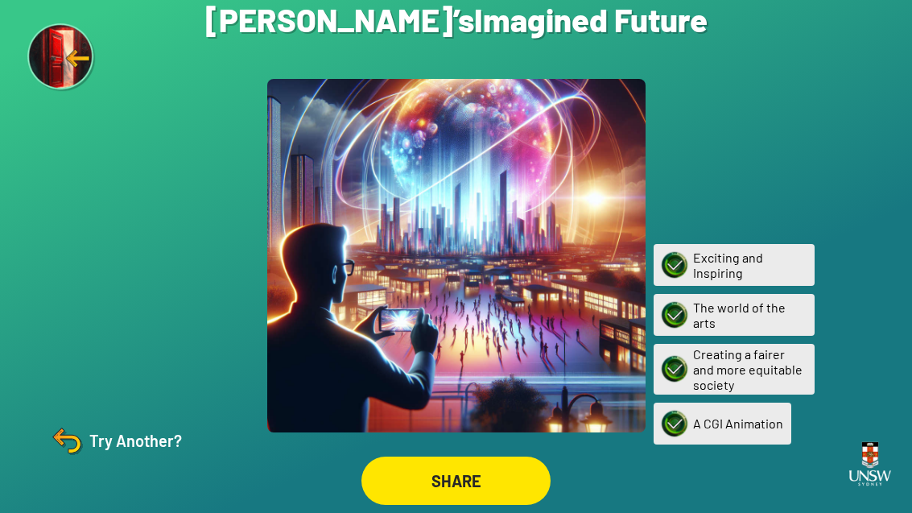
scroll to position [52, 0]
click at [477, 461] on div "SHARE" at bounding box center [456, 481] width 188 height 48
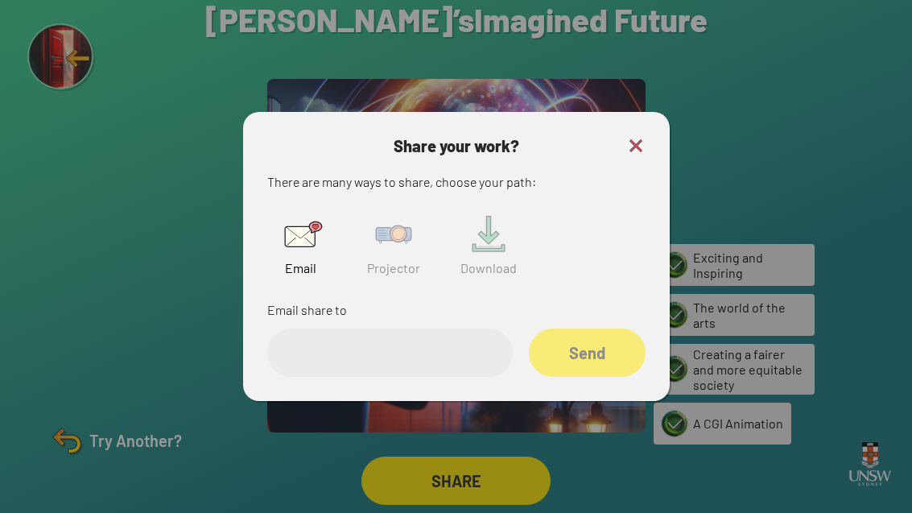
click at [395, 218] on img at bounding box center [394, 235] width 52 height 52
click at [414, 331] on input "text" at bounding box center [390, 353] width 246 height 48
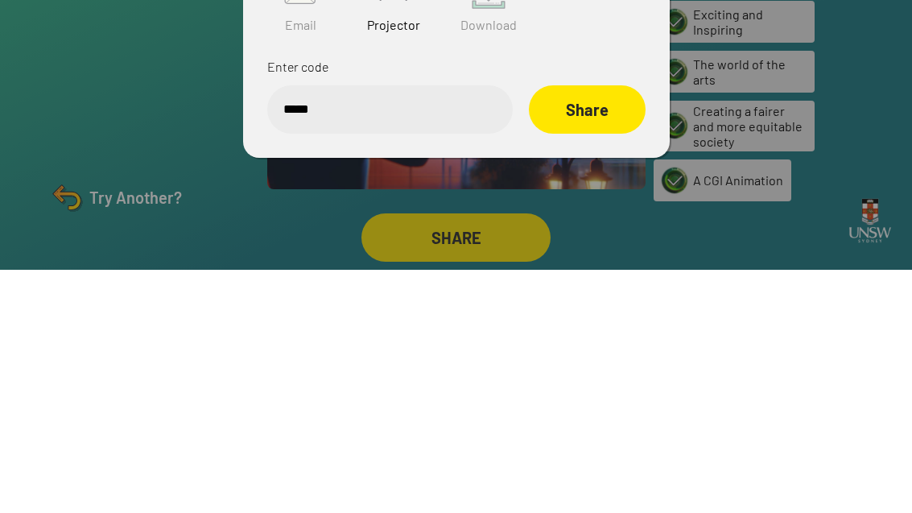
type input "******"
click at [604, 329] on div "Share" at bounding box center [587, 353] width 117 height 48
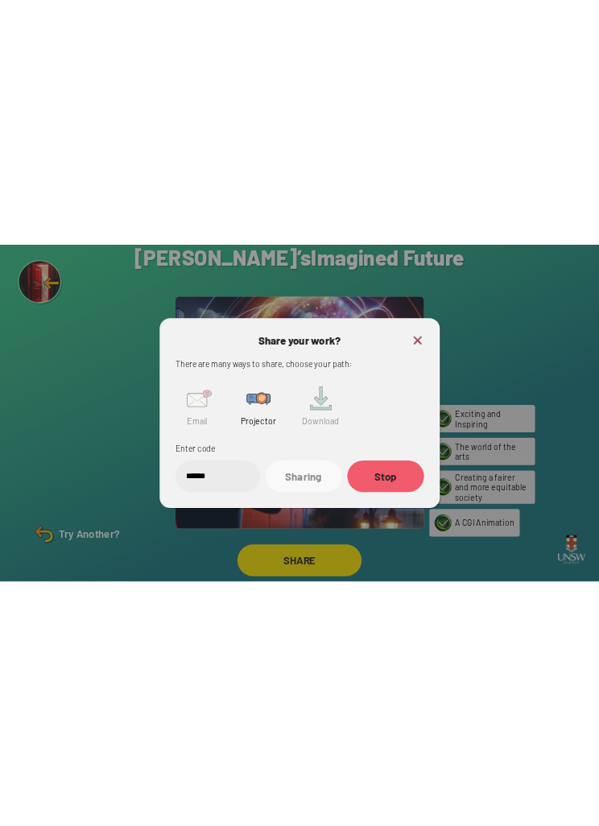
scroll to position [0, 0]
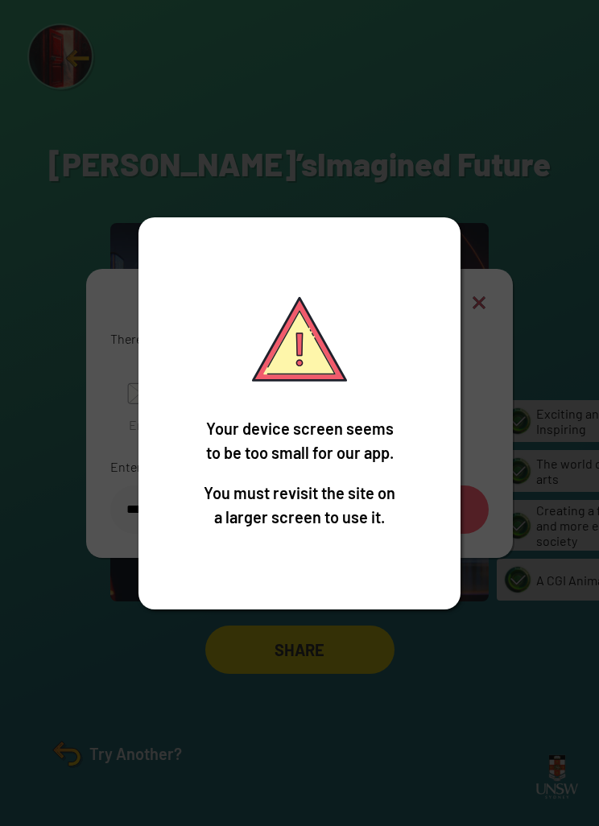
click at [559, 192] on div "Your device screen seems to be too small for our app. You must revisit the site…" at bounding box center [299, 413] width 599 height 826
click at [389, 308] on div "Your device screen seems to be too small for our app. You must revisit the site…" at bounding box center [300, 413] width 322 height 392
click at [344, 512] on div "Your device screen seems to be too small for our app. You must revisit the site…" at bounding box center [299, 413] width 599 height 826
click at [348, 512] on div "Your device screen seems to be too small for our app. You must revisit the site…" at bounding box center [299, 413] width 599 height 826
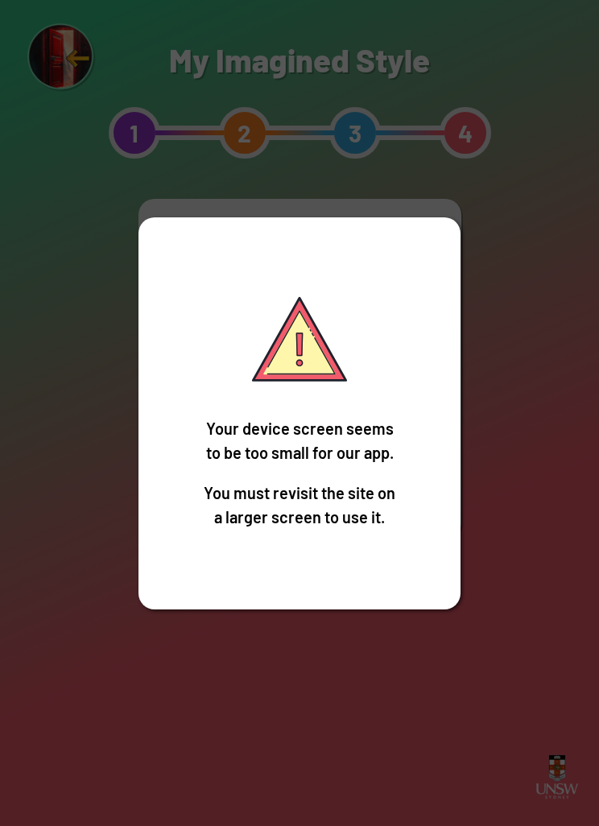
click at [511, 223] on div "Your device screen seems to be too small for our app. You must revisit the site…" at bounding box center [299, 413] width 599 height 826
click at [326, 512] on p "You must revisit the site on a larger screen to use it." at bounding box center [299, 505] width 193 height 48
click at [325, 512] on p "You must revisit the site on a larger screen to use it." at bounding box center [299, 505] width 193 height 48
click at [374, 329] on div "Your device screen seems to be too small for our app. You must revisit the site…" at bounding box center [300, 413] width 322 height 392
click at [499, 140] on div "Your device screen seems to be too small for our app. You must revisit the site…" at bounding box center [299, 413] width 599 height 826
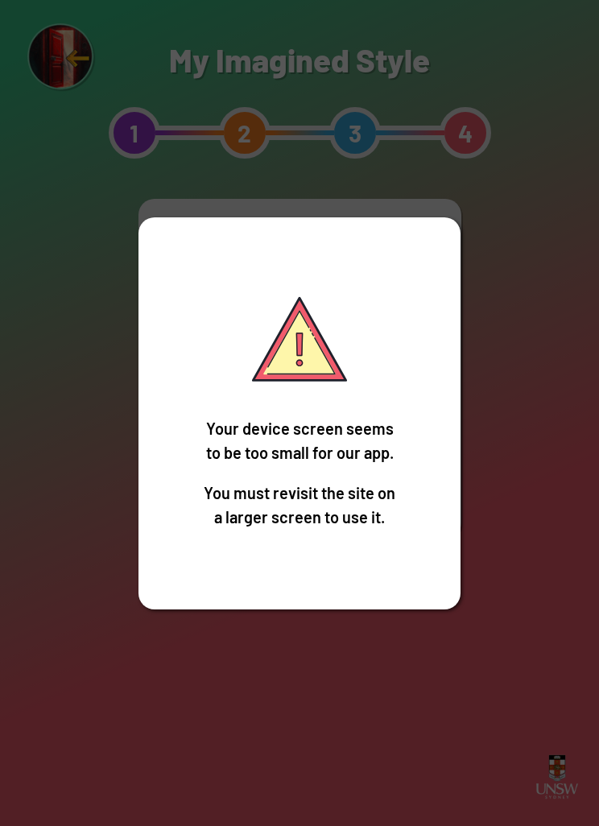
click at [405, 288] on div "Your device screen seems to be too small for our app. You must revisit the site…" at bounding box center [300, 413] width 322 height 392
click at [378, 417] on div "Your device screen seems to be too small for our app. You must revisit the site…" at bounding box center [300, 413] width 322 height 392
click at [379, 512] on p "You must revisit the site on a larger screen to use it." at bounding box center [299, 505] width 193 height 48
click at [374, 512] on p "You must revisit the site on a larger screen to use it." at bounding box center [299, 505] width 193 height 48
click at [306, 398] on img at bounding box center [300, 340] width 116 height 116
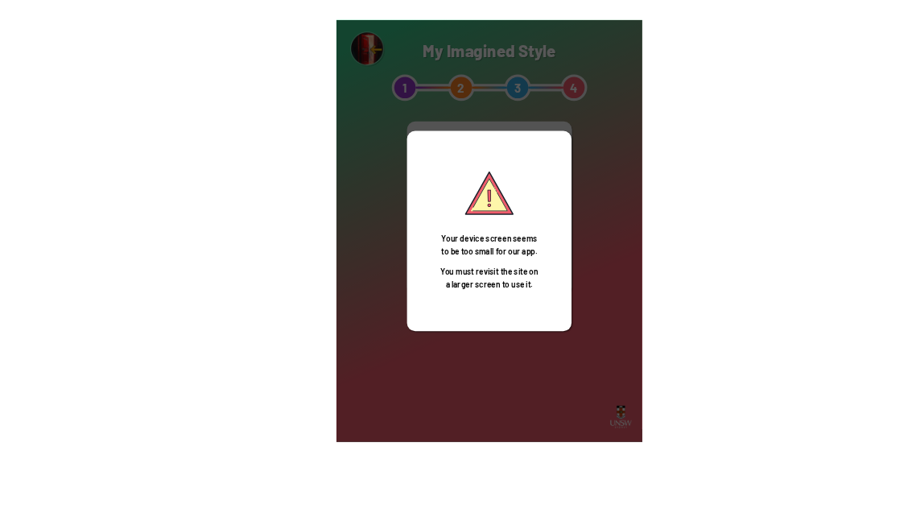
scroll to position [52, 0]
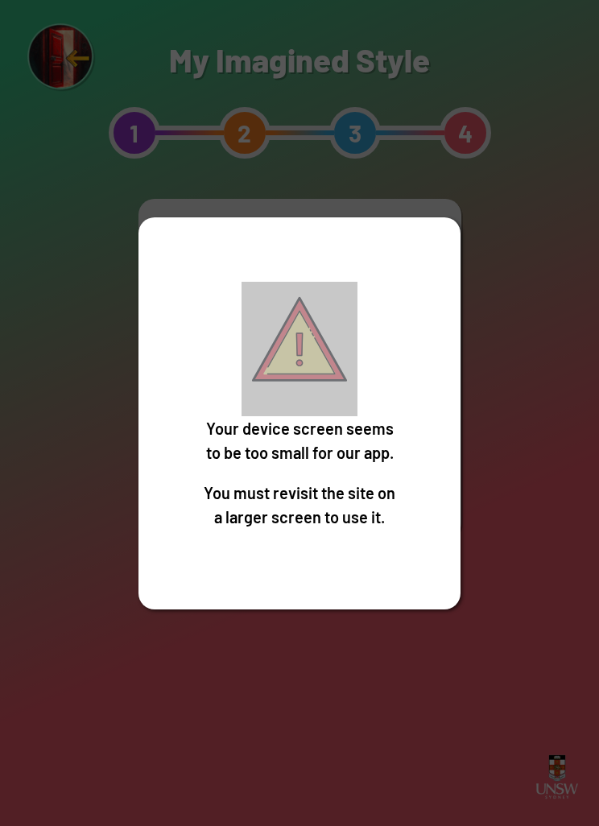
click at [457, 390] on div "Your device screen seems to be too small for our app. You must revisit the site…" at bounding box center [300, 413] width 322 height 392
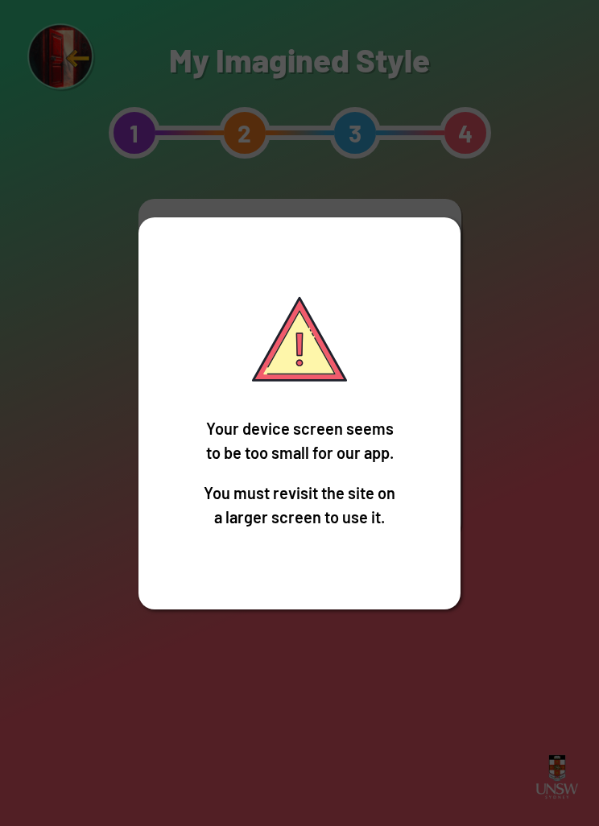
click at [480, 439] on div "Your device screen seems to be too small for our app. You must revisit the site…" at bounding box center [299, 413] width 599 height 826
click at [554, 512] on div "Your device screen seems to be too small for our app. You must revisit the site…" at bounding box center [299, 413] width 599 height 826
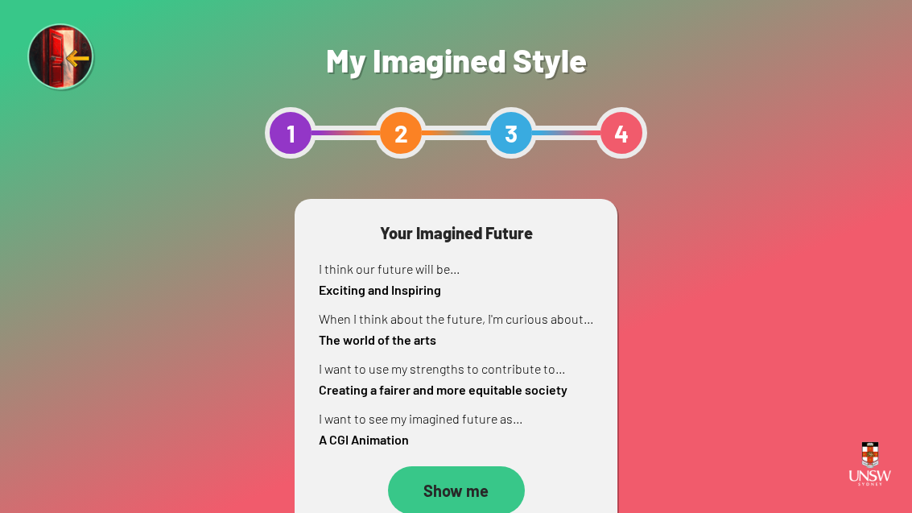
click at [464, 466] on div "Show me" at bounding box center [456, 490] width 137 height 48
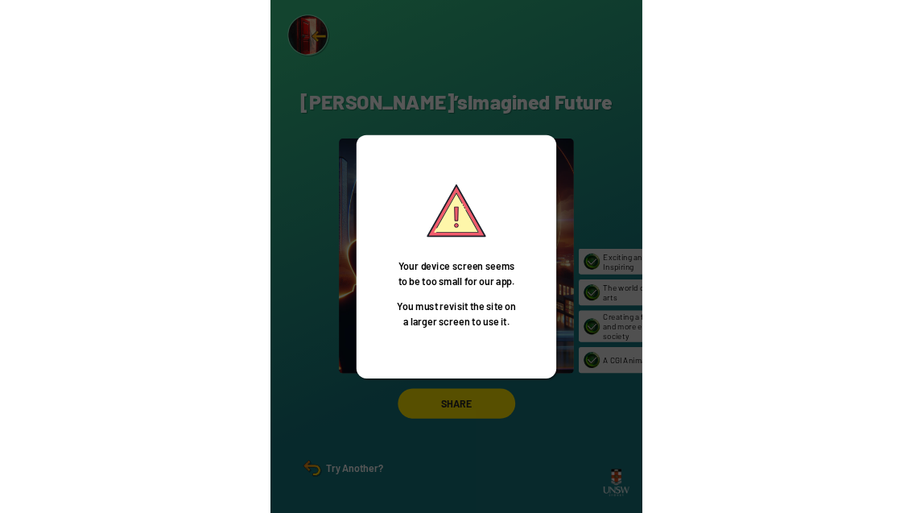
scroll to position [52, 0]
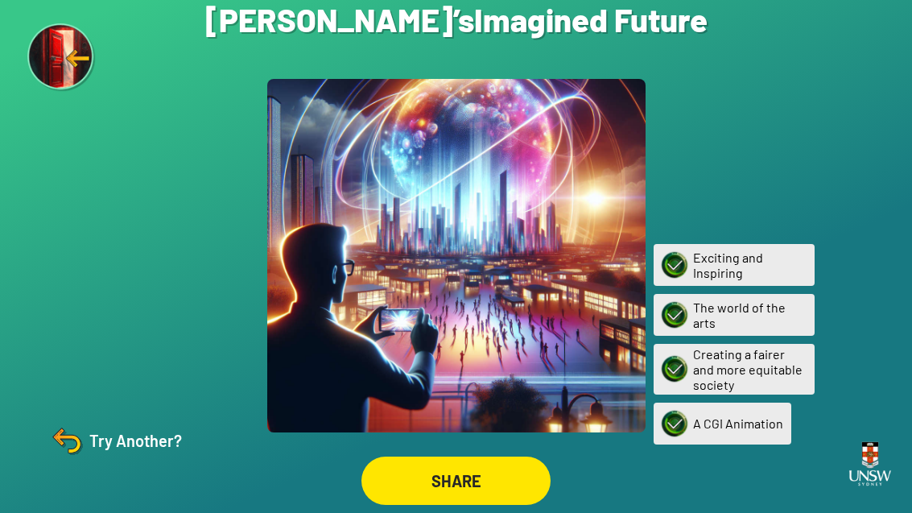
click at [110, 452] on div "Try Another?" at bounding box center [115, 440] width 134 height 39
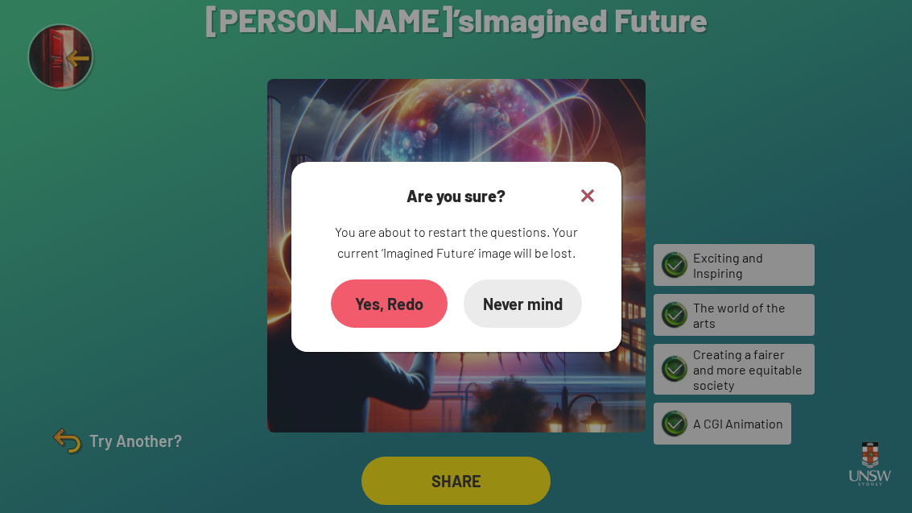
click at [404, 279] on div "Yes, Redo" at bounding box center [389, 303] width 117 height 48
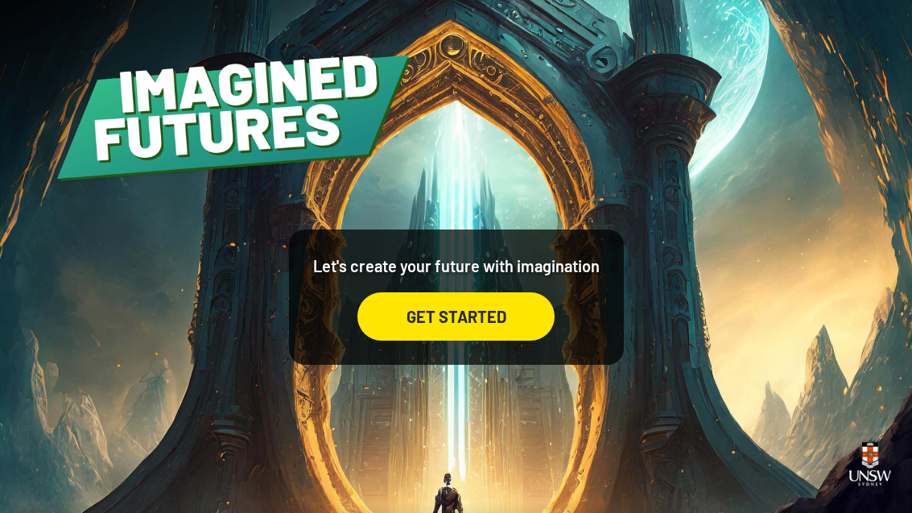
click at [522, 341] on div "GET STARTED" at bounding box center [456, 316] width 197 height 48
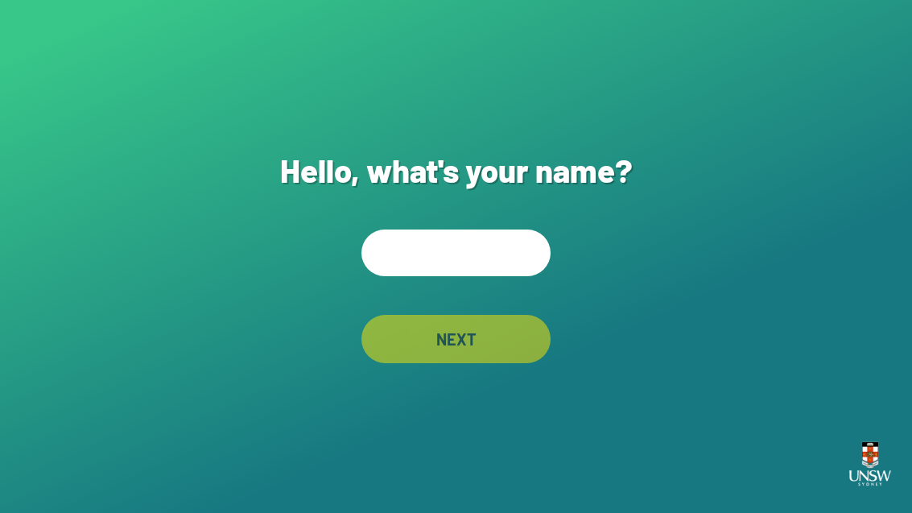
click at [501, 276] on input "text" at bounding box center [456, 252] width 189 height 47
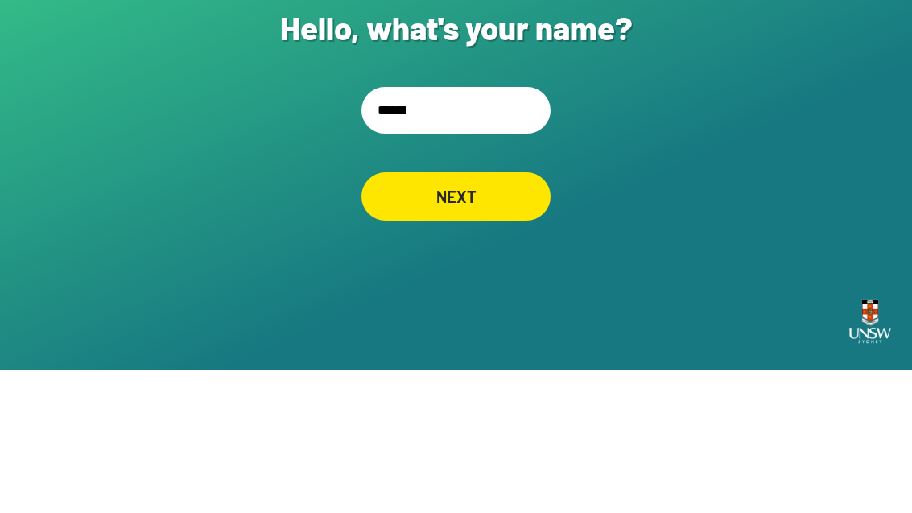
type input "******"
click at [648, 105] on div "Hello, what's your name? ****** NEXT" at bounding box center [456, 256] width 912 height 513
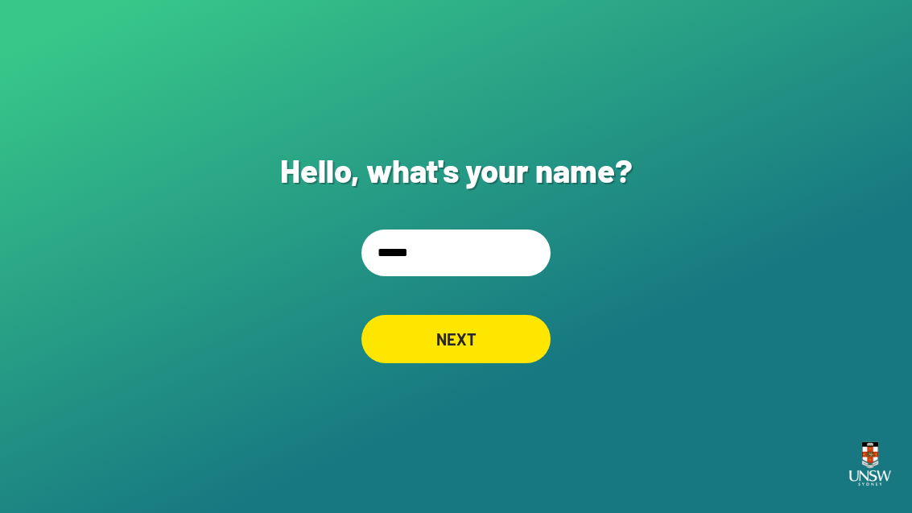
click at [504, 317] on div "NEXT" at bounding box center [456, 339] width 189 height 48
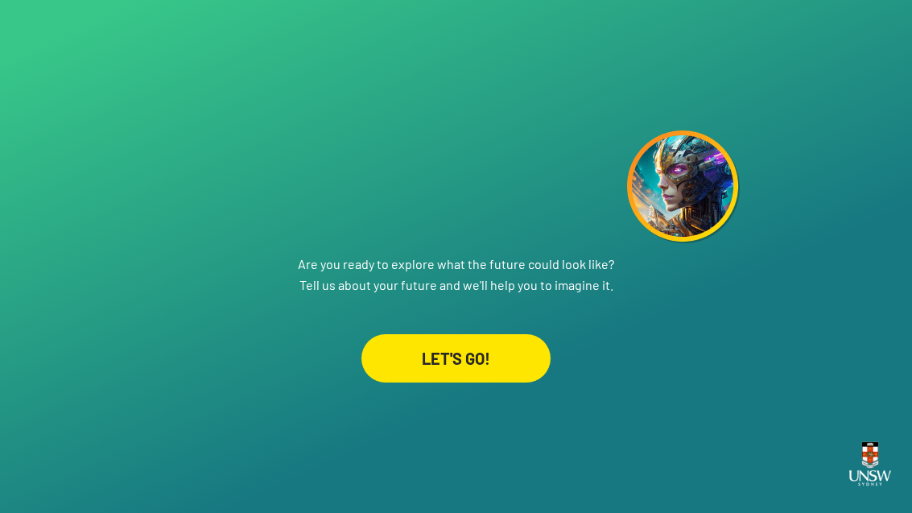
click at [511, 381] on div "LET'S GO!" at bounding box center [456, 358] width 189 height 48
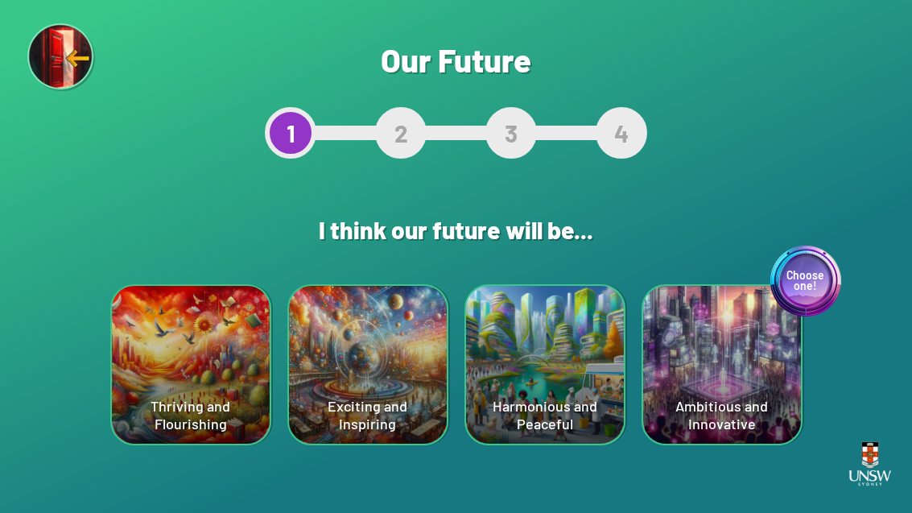
click at [411, 428] on div "Exciting and Inspiring" at bounding box center [368, 365] width 158 height 158
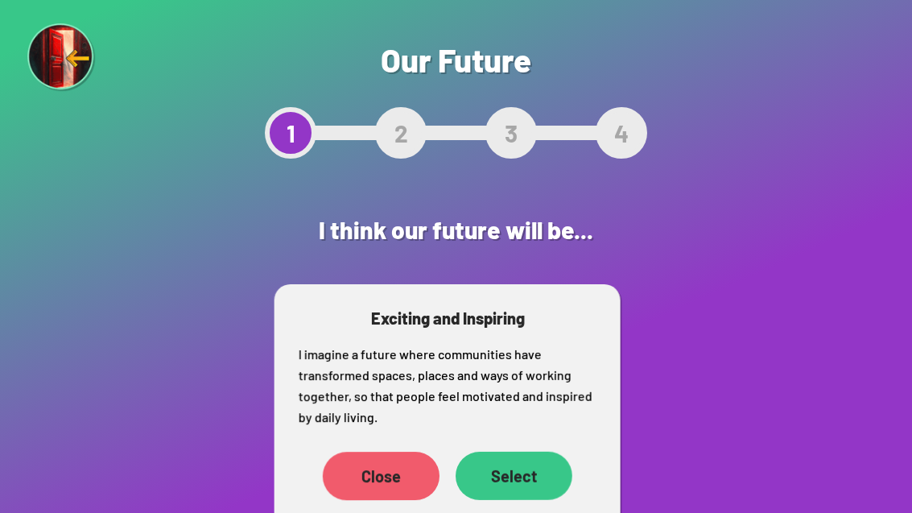
click at [514, 479] on div "Select" at bounding box center [514, 476] width 117 height 48
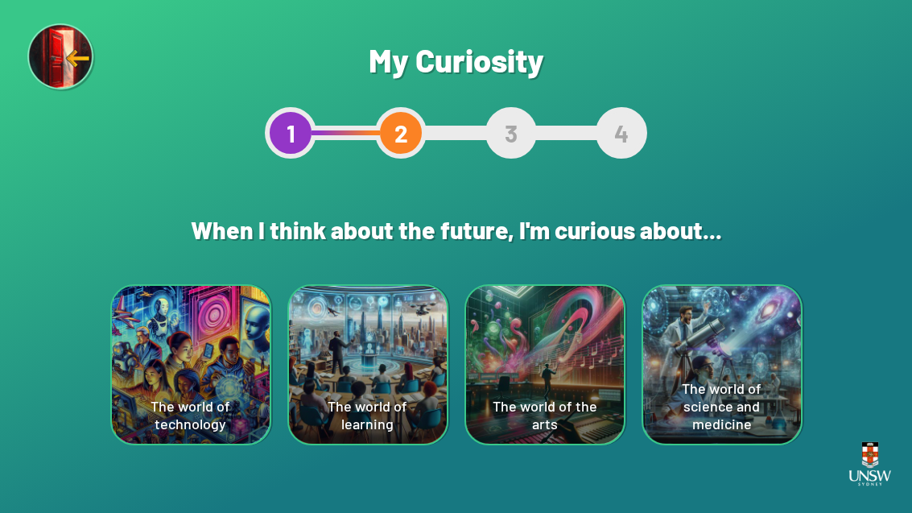
click at [601, 409] on div "The world of the arts" at bounding box center [545, 365] width 158 height 158
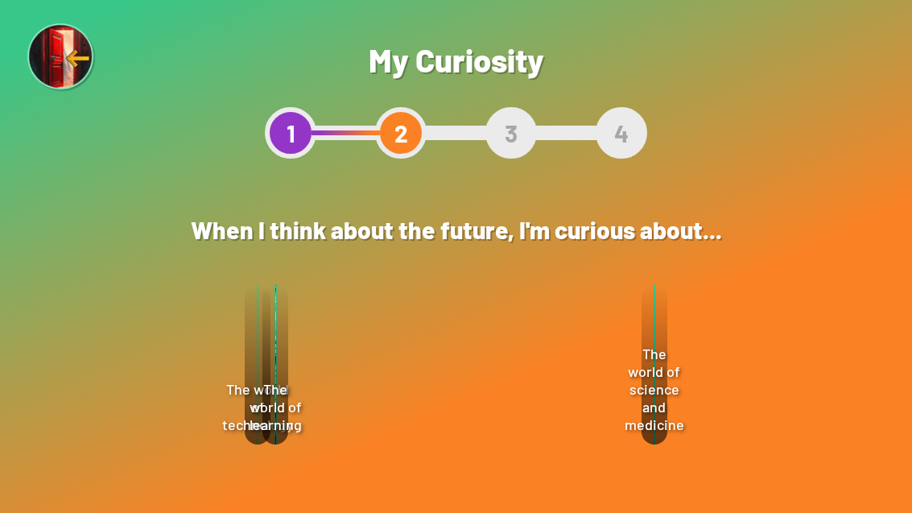
click at [557, 453] on div "Select" at bounding box center [532, 454] width 116 height 49
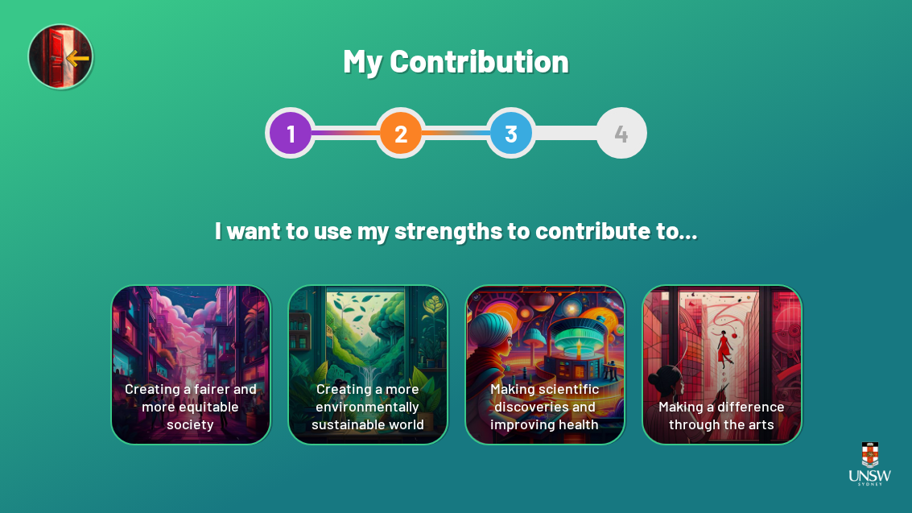
click at [410, 417] on div "Creating a more environmentally sustainable world" at bounding box center [368, 365] width 158 height 158
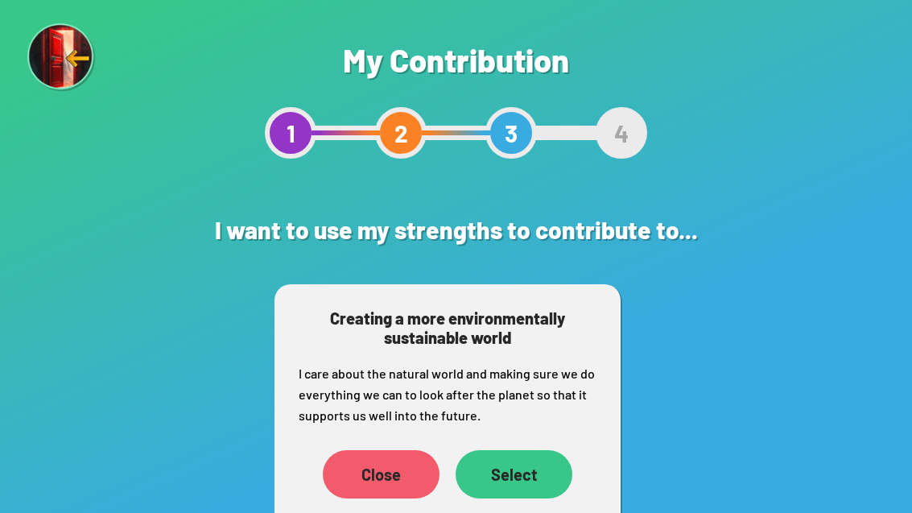
click at [542, 478] on div "Select" at bounding box center [514, 474] width 117 height 48
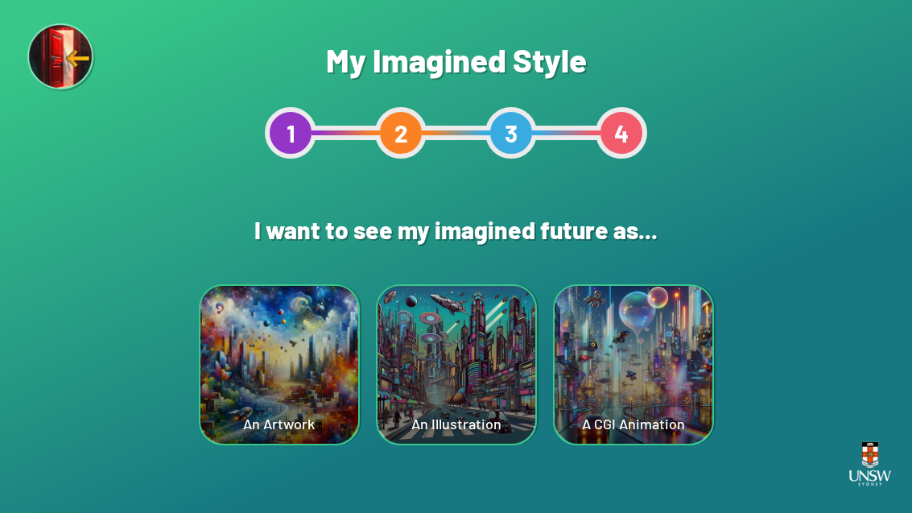
click at [307, 427] on div "An Artwork" at bounding box center [280, 365] width 158 height 158
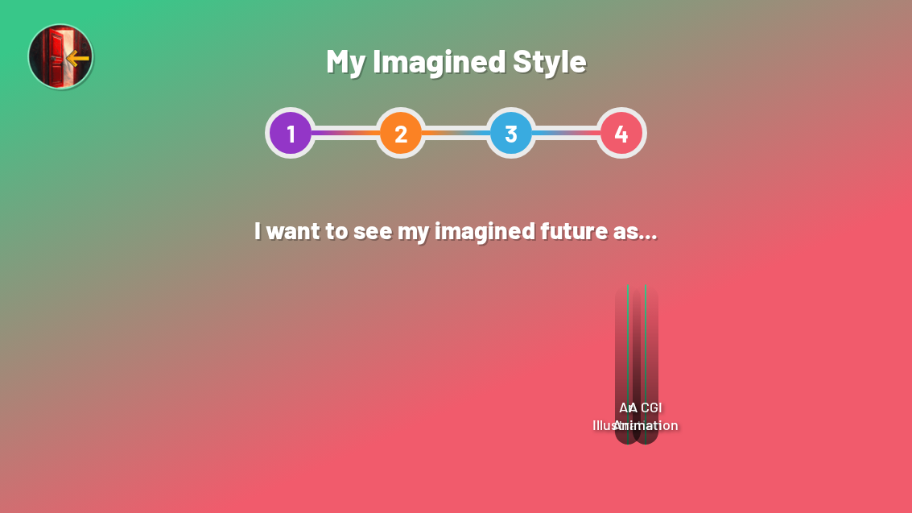
click at [493, 422] on div "Select" at bounding box center [506, 413] width 116 height 48
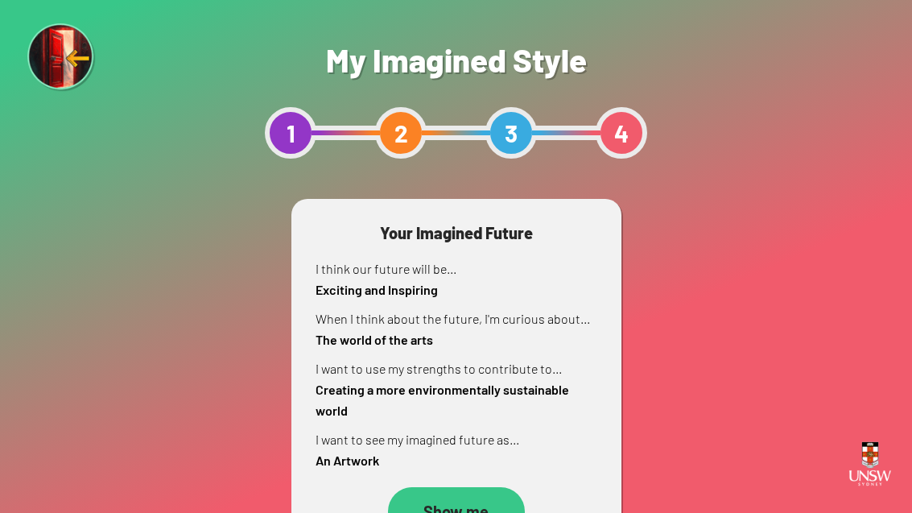
click at [483, 500] on div "Show me" at bounding box center [456, 511] width 137 height 48
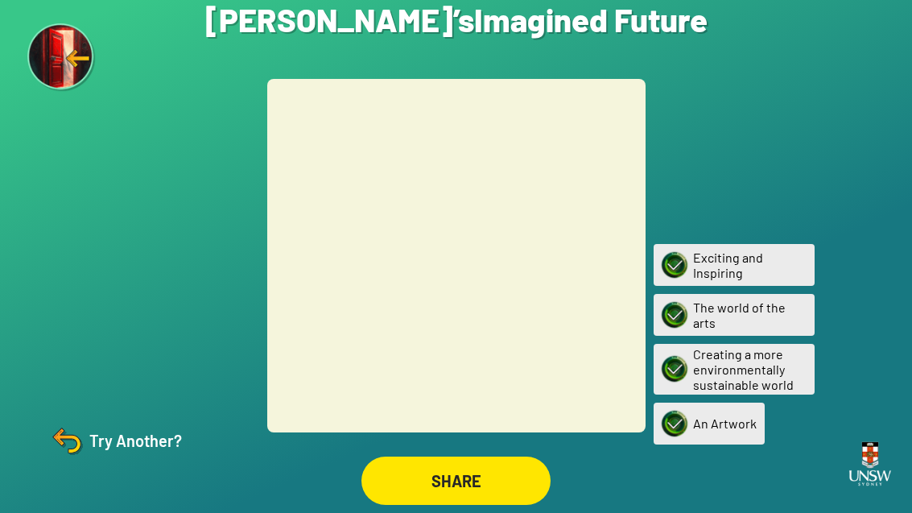
scroll to position [52, 0]
